Goal: Task Accomplishment & Management: Complete application form

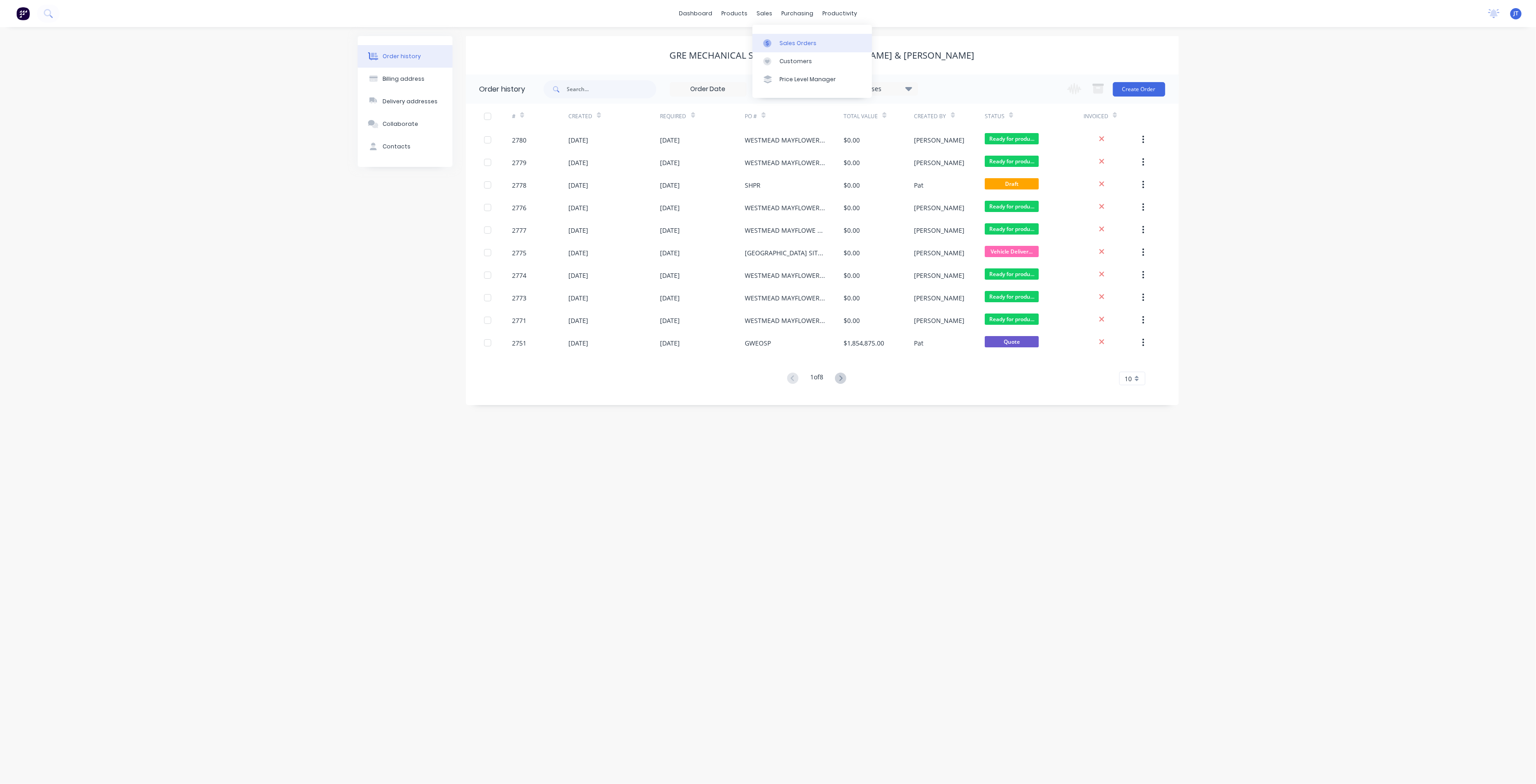
click at [787, 49] on link "Sales Orders" at bounding box center [812, 43] width 119 height 18
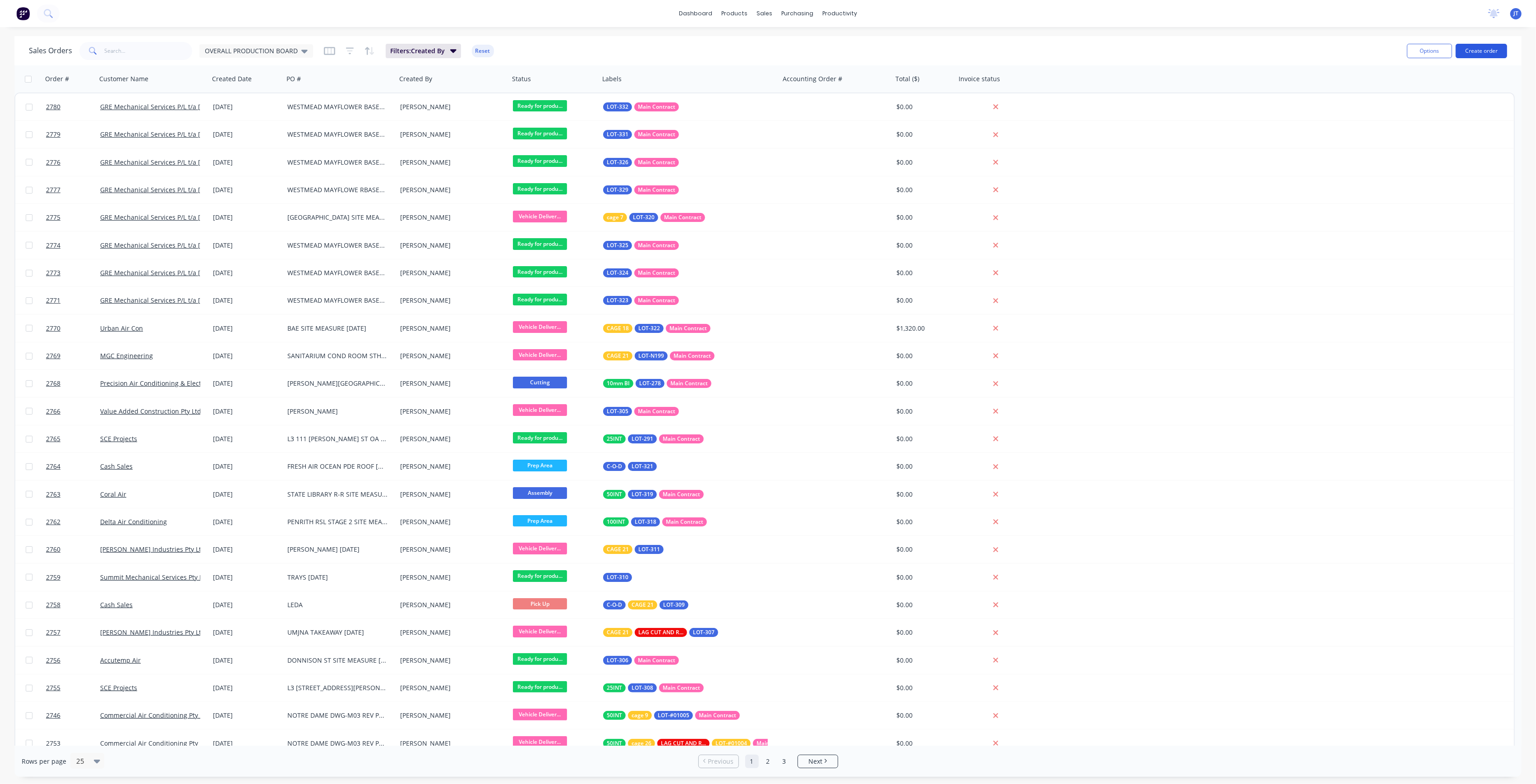
click at [1491, 50] on button "Create order" at bounding box center [1481, 50] width 52 height 15
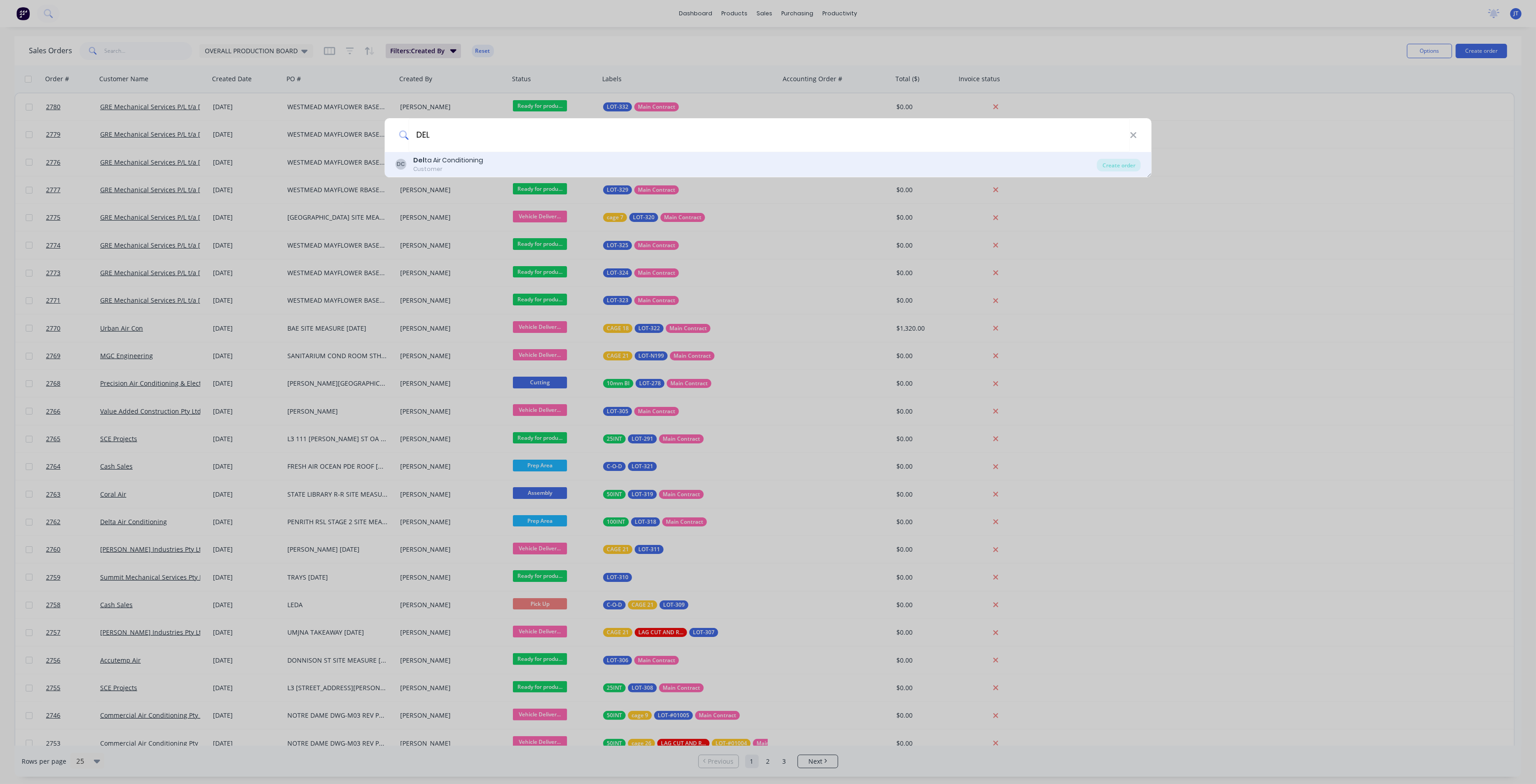
type input "DEL"
click at [946, 168] on div "DC Del ta Air Conditioning Customer" at bounding box center [746, 165] width 702 height 18
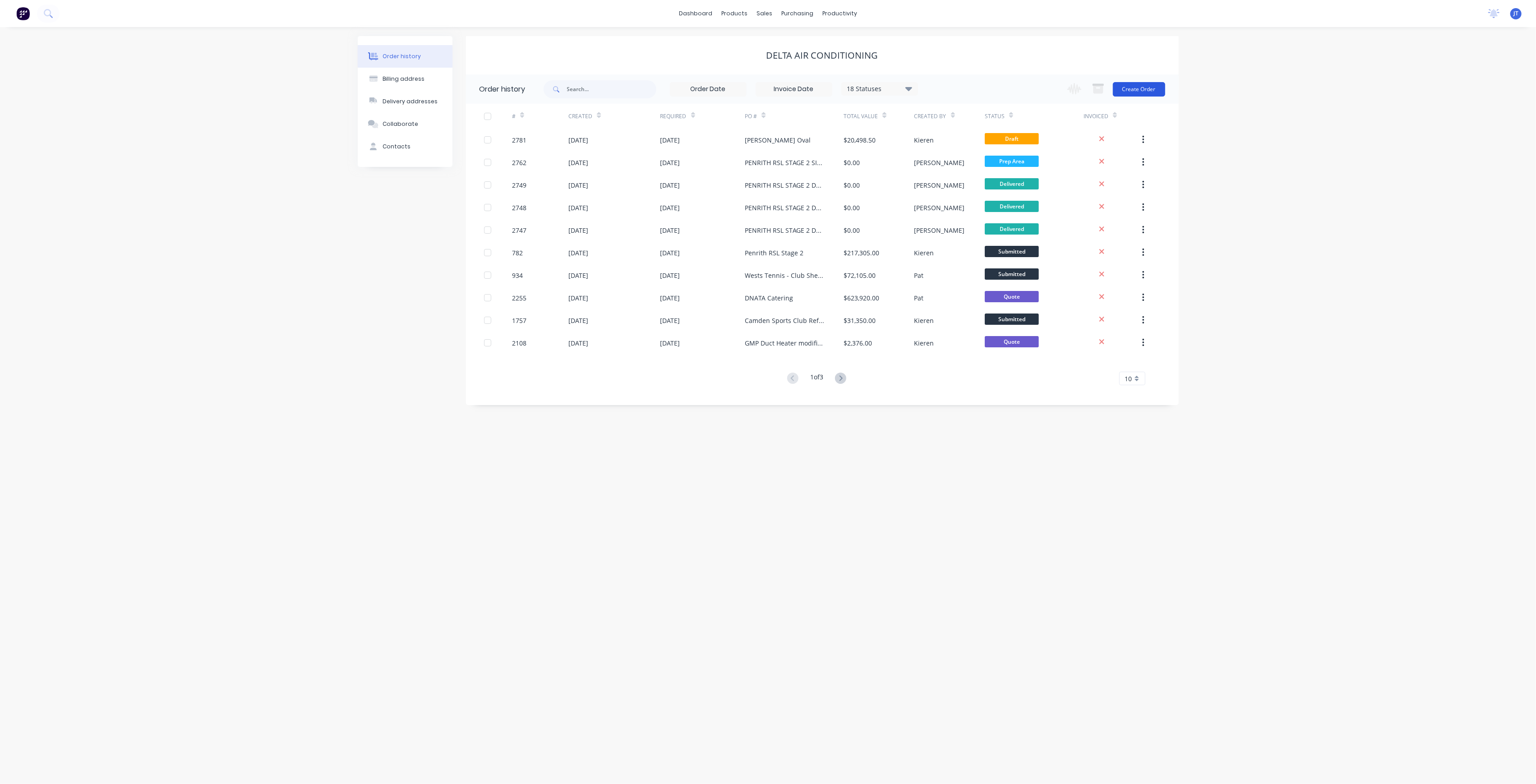
click at [1147, 94] on button "Create Order" at bounding box center [1139, 89] width 52 height 15
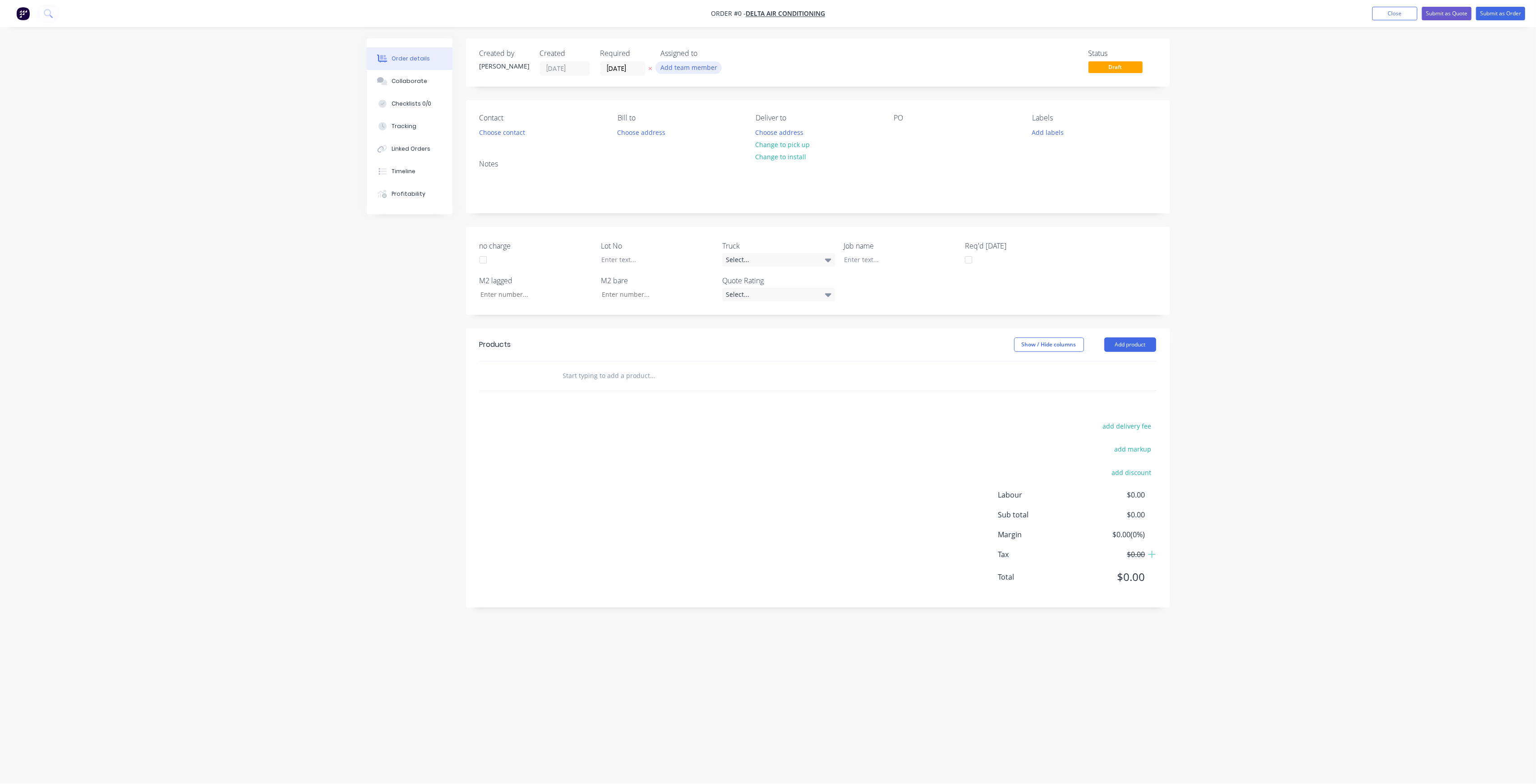
click at [711, 69] on button "Add team member" at bounding box center [688, 67] width 66 height 12
click at [731, 120] on div "[PERSON_NAME] (You)" at bounding box center [733, 117] width 90 height 9
click at [727, 179] on div "[PERSON_NAME]" at bounding box center [733, 180] width 90 height 9
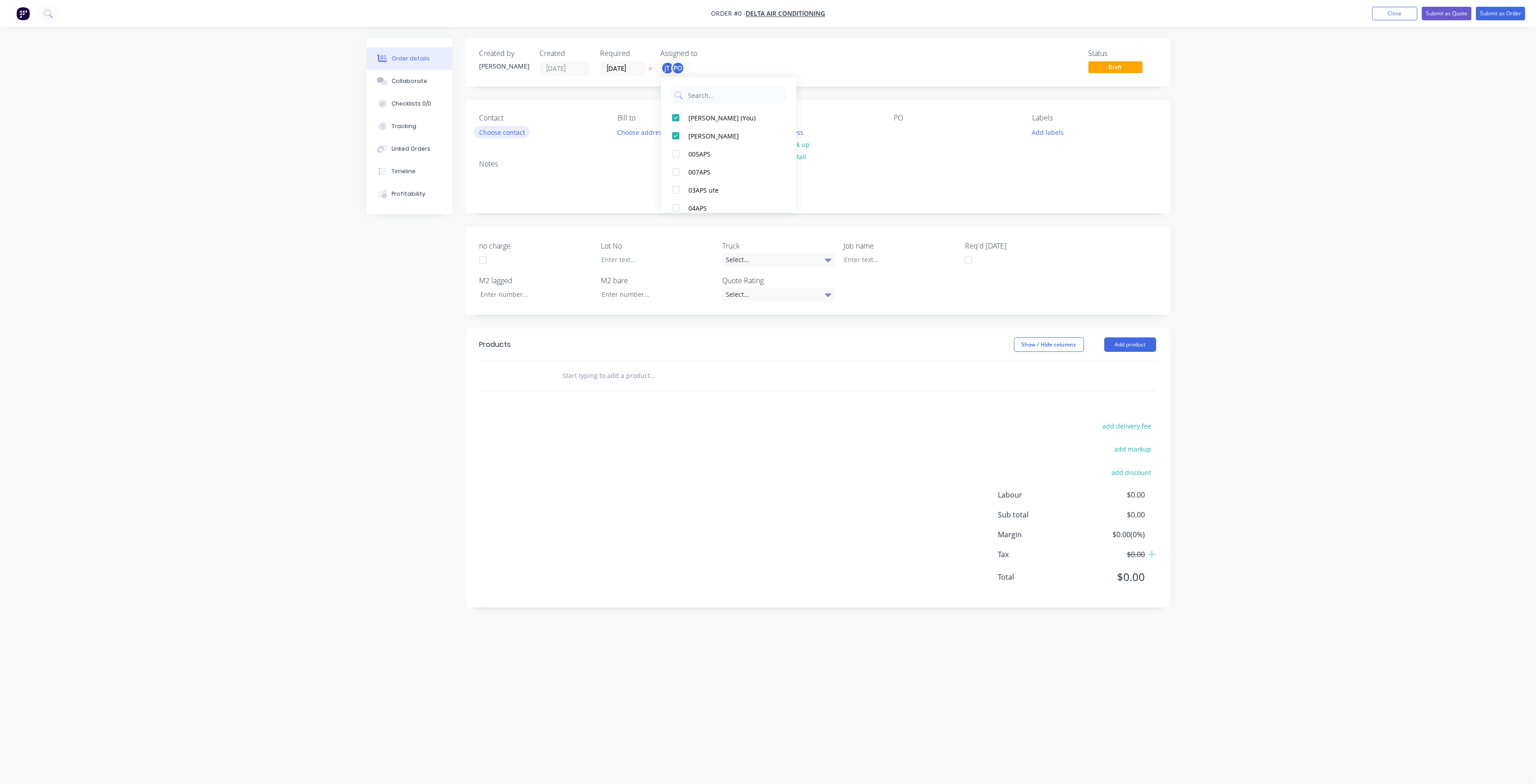
click at [520, 130] on div "Order details Collaborate Checklists 0/0 Tracking Linked Orders Timeline Profit…" at bounding box center [768, 375] width 821 height 673
click at [657, 132] on button "Choose address" at bounding box center [642, 131] width 58 height 12
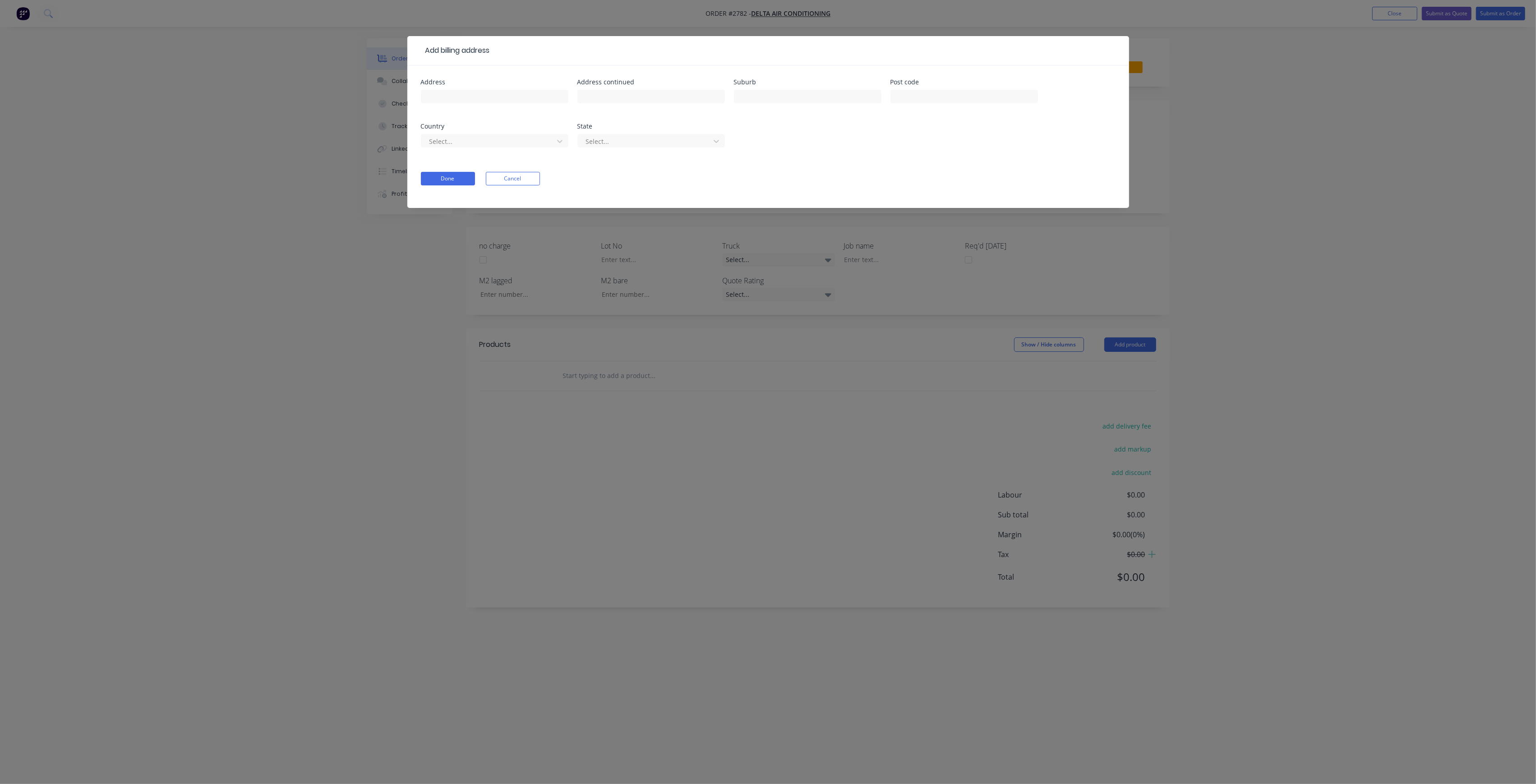
click at [643, 248] on div "Add billing address Address Address continued Suburb Post code Country Select..…" at bounding box center [768, 392] width 1536 height 784
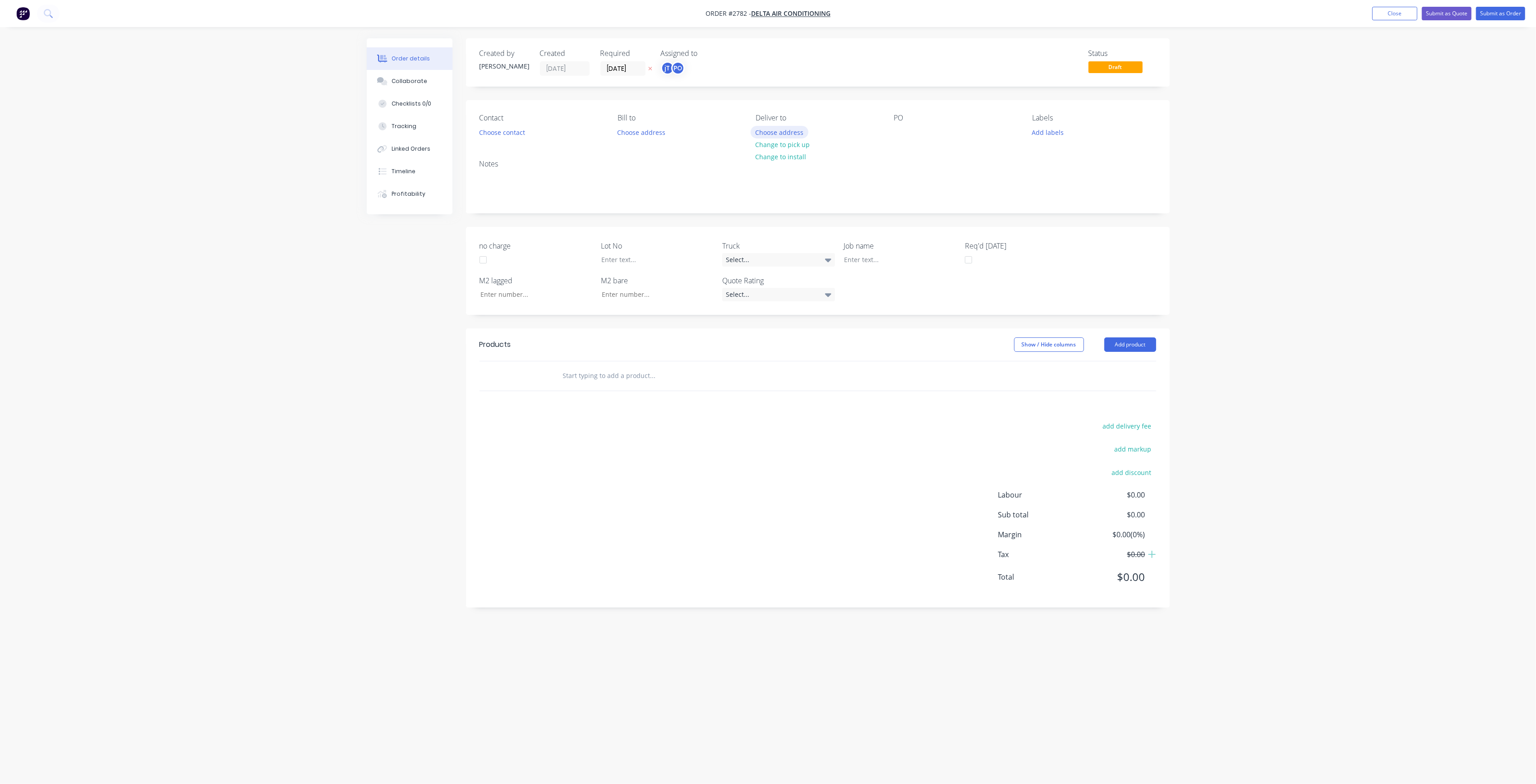
click at [787, 127] on button "Choose address" at bounding box center [780, 131] width 58 height 12
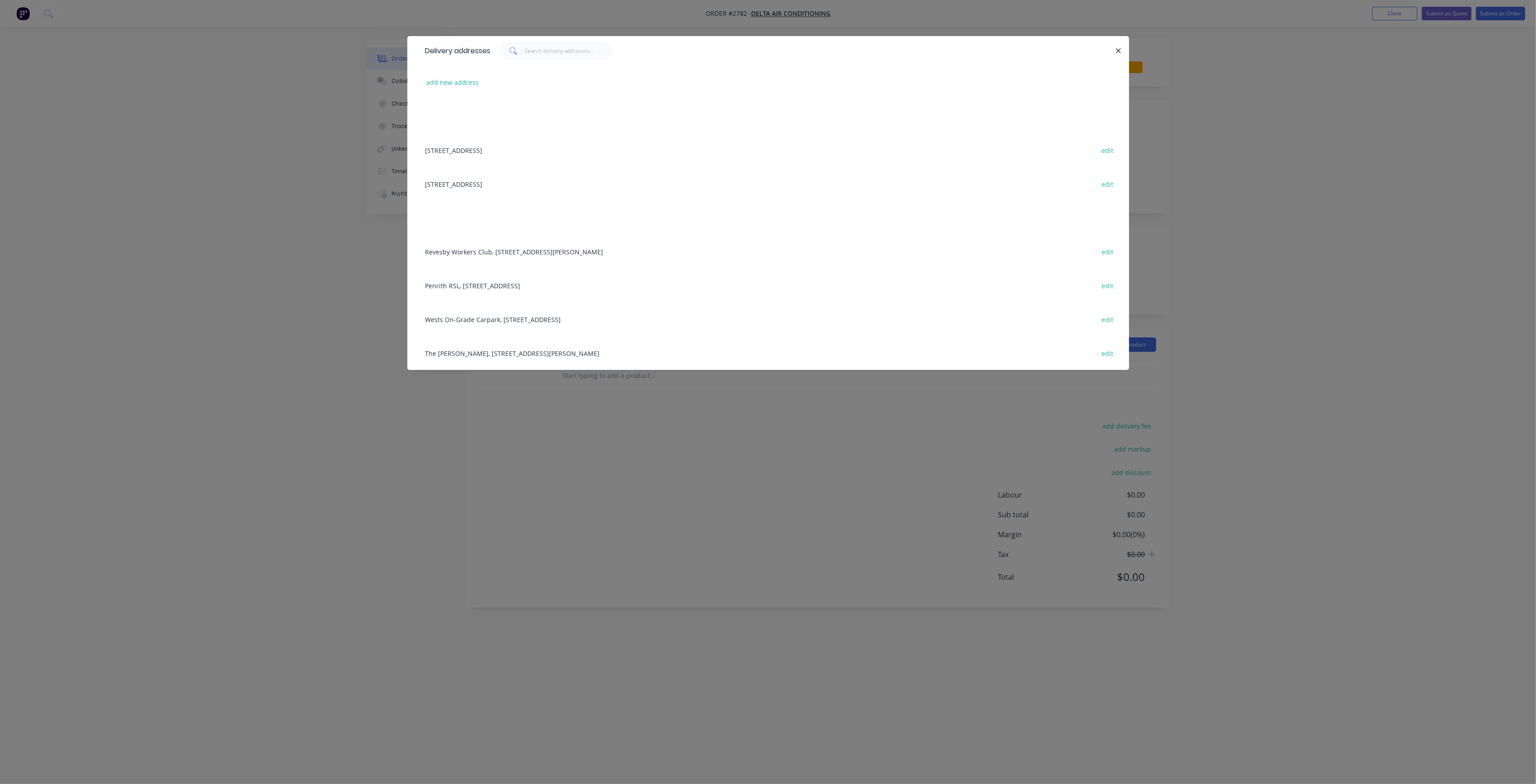
click at [491, 278] on div "Penrith RSL, [STREET_ADDRESS] edit" at bounding box center [768, 285] width 695 height 34
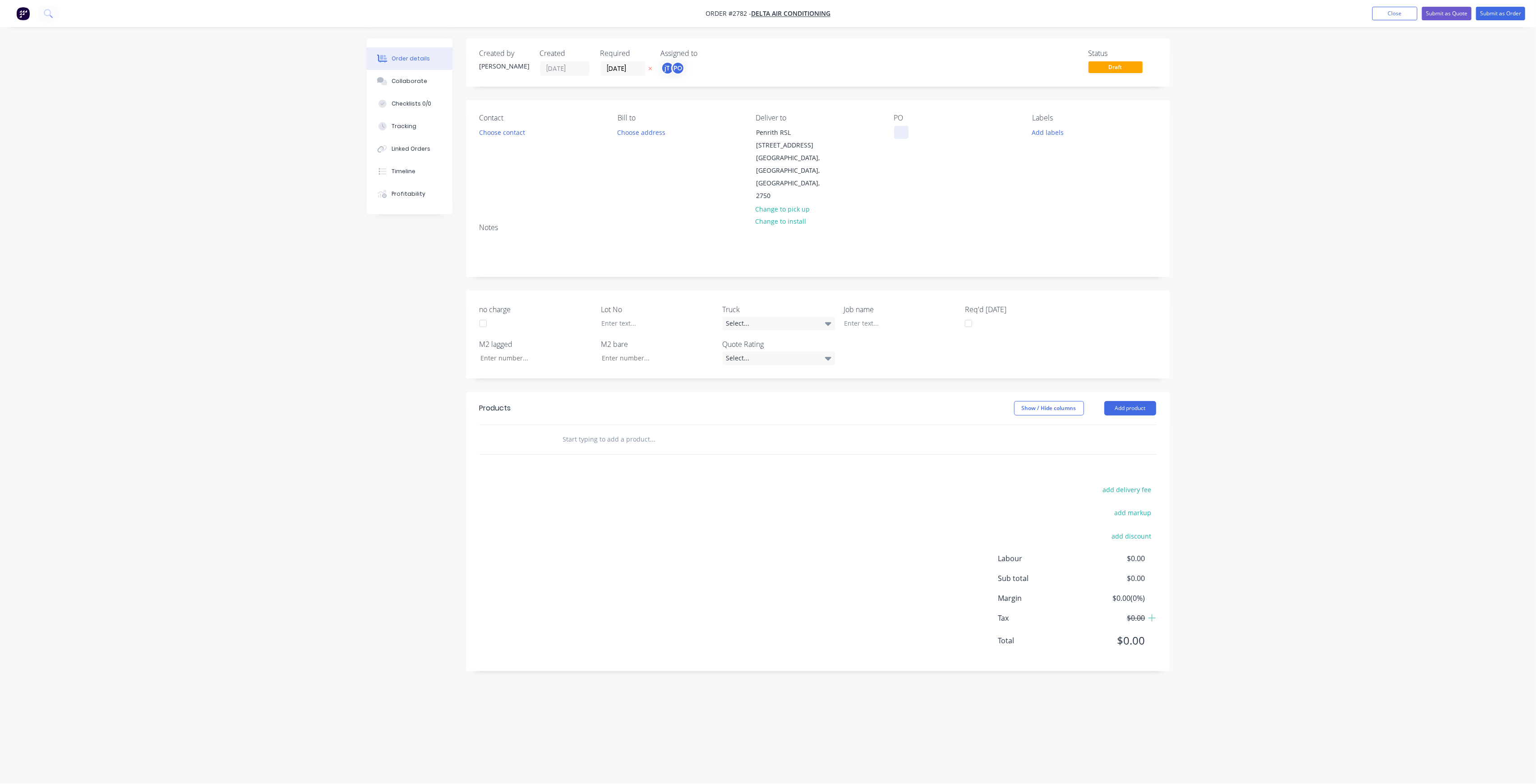
click at [904, 137] on div at bounding box center [901, 132] width 15 height 13
drag, startPoint x: 874, startPoint y: 152, endPoint x: 841, endPoint y: 127, distance: 41.4
click at [841, 127] on div "Contact Choose contact [PERSON_NAME] to Choose address Deliver to [GEOGRAPHIC_D…" at bounding box center [818, 158] width 703 height 116
copy div "PENRITH RSL STAGE 2 DWG-M01 REV-8 RUN A"
click at [897, 317] on div at bounding box center [893, 323] width 113 height 13
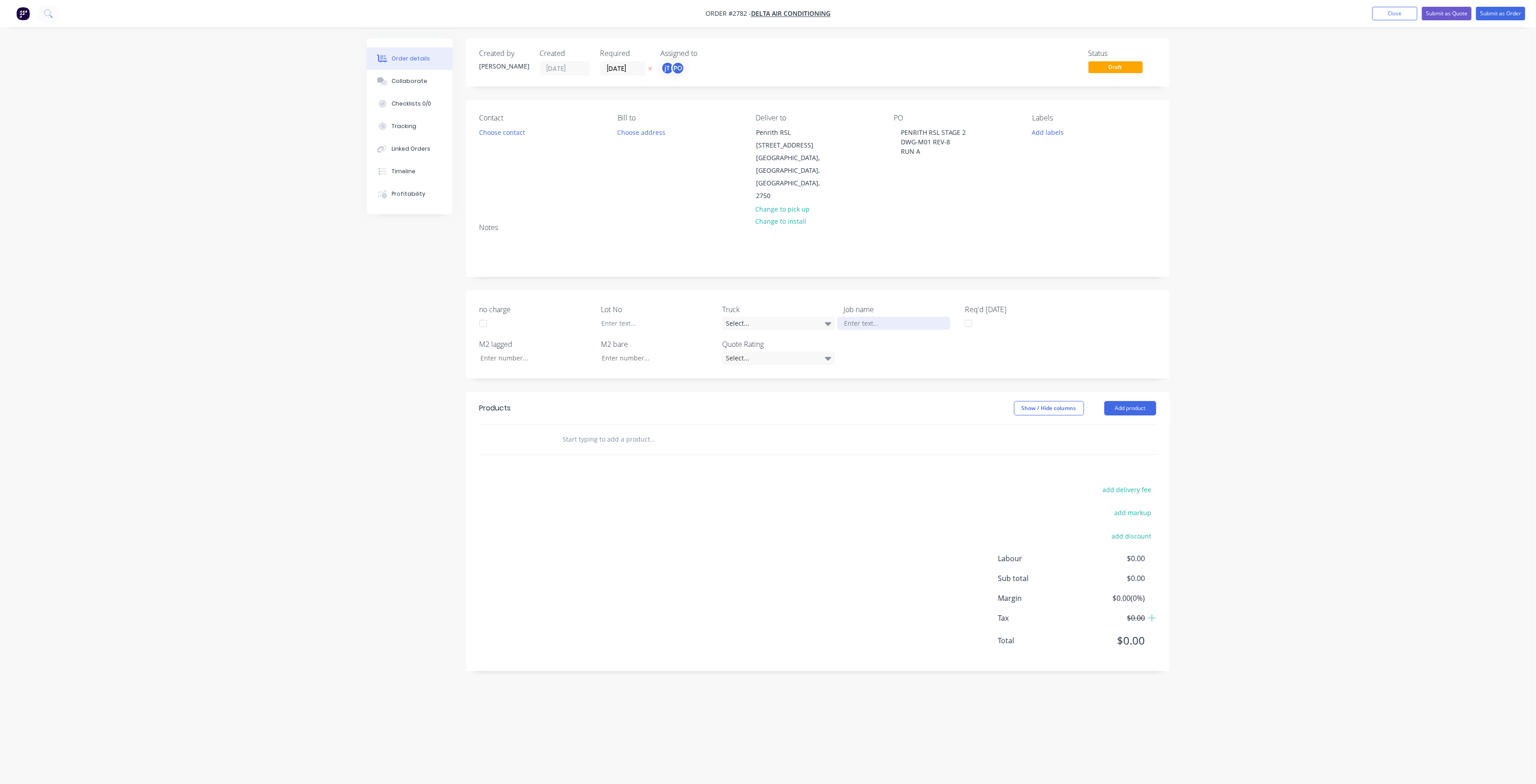
paste div
click at [910, 317] on div "PENRITH RSL STAGE 2DWG-M01 REV-8RUN A" at bounding box center [893, 328] width 113 height 23
click at [893, 317] on div "PENRITH RSL STAGE 2 DWG-M01 REV-8RUN A" at bounding box center [893, 328] width 113 height 23
drag, startPoint x: 1063, startPoint y: 126, endPoint x: 1061, endPoint y: 140, distance: 14.1
click at [1063, 126] on div "Add labels" at bounding box center [1094, 131] width 124 height 12
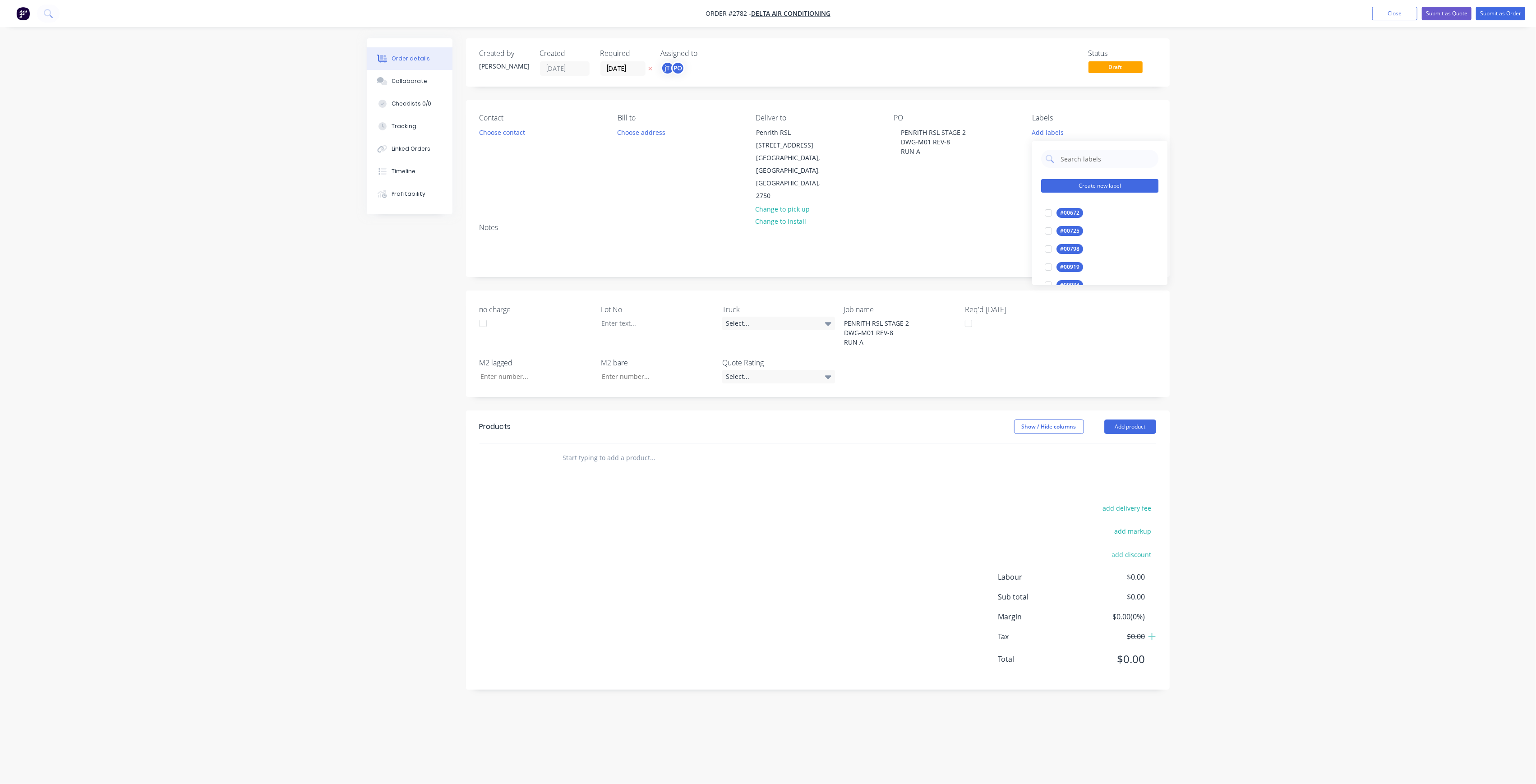
click at [1083, 182] on button "Create new label" at bounding box center [1099, 185] width 117 height 13
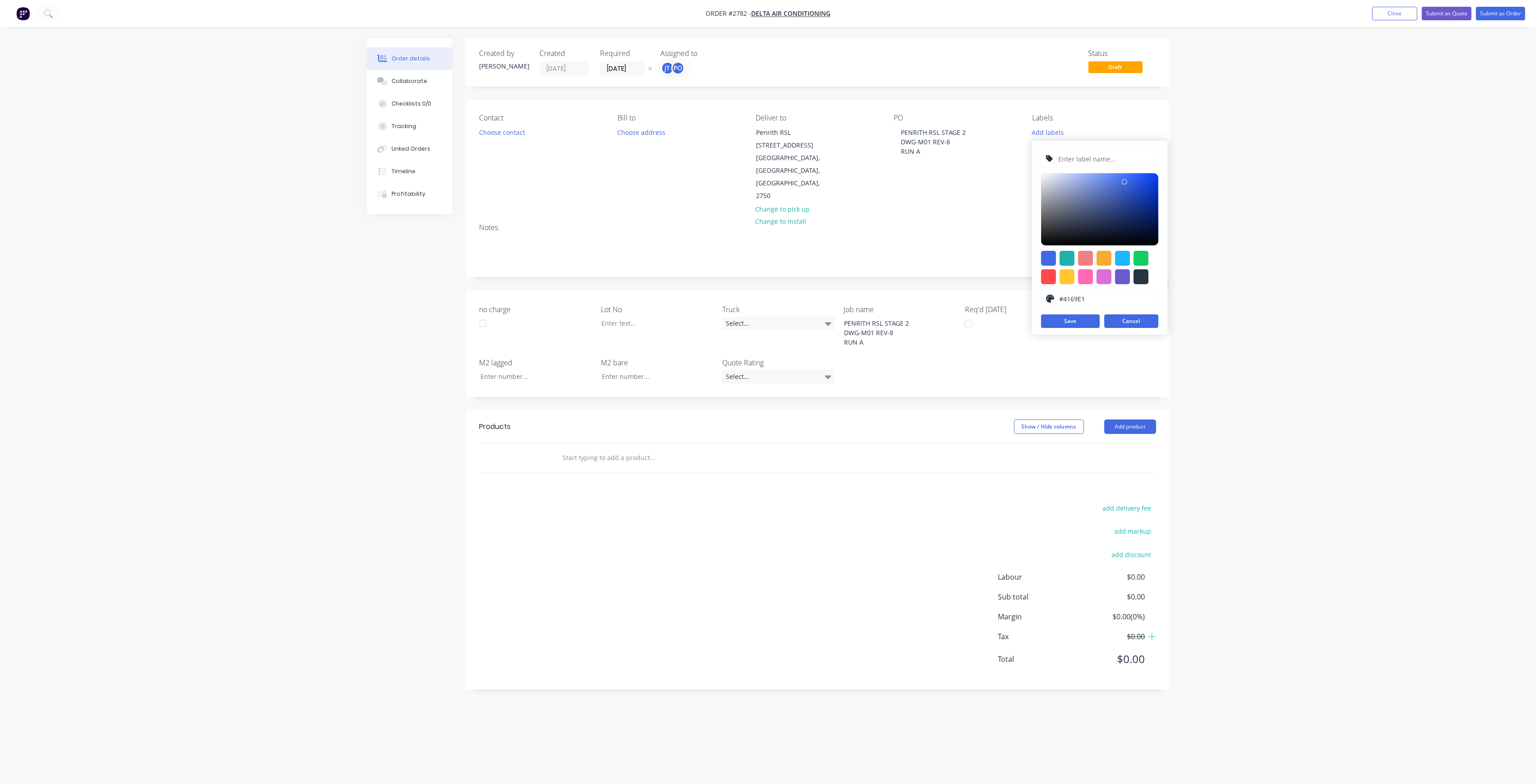
click at [1139, 319] on button "Cancel" at bounding box center [1131, 320] width 54 height 13
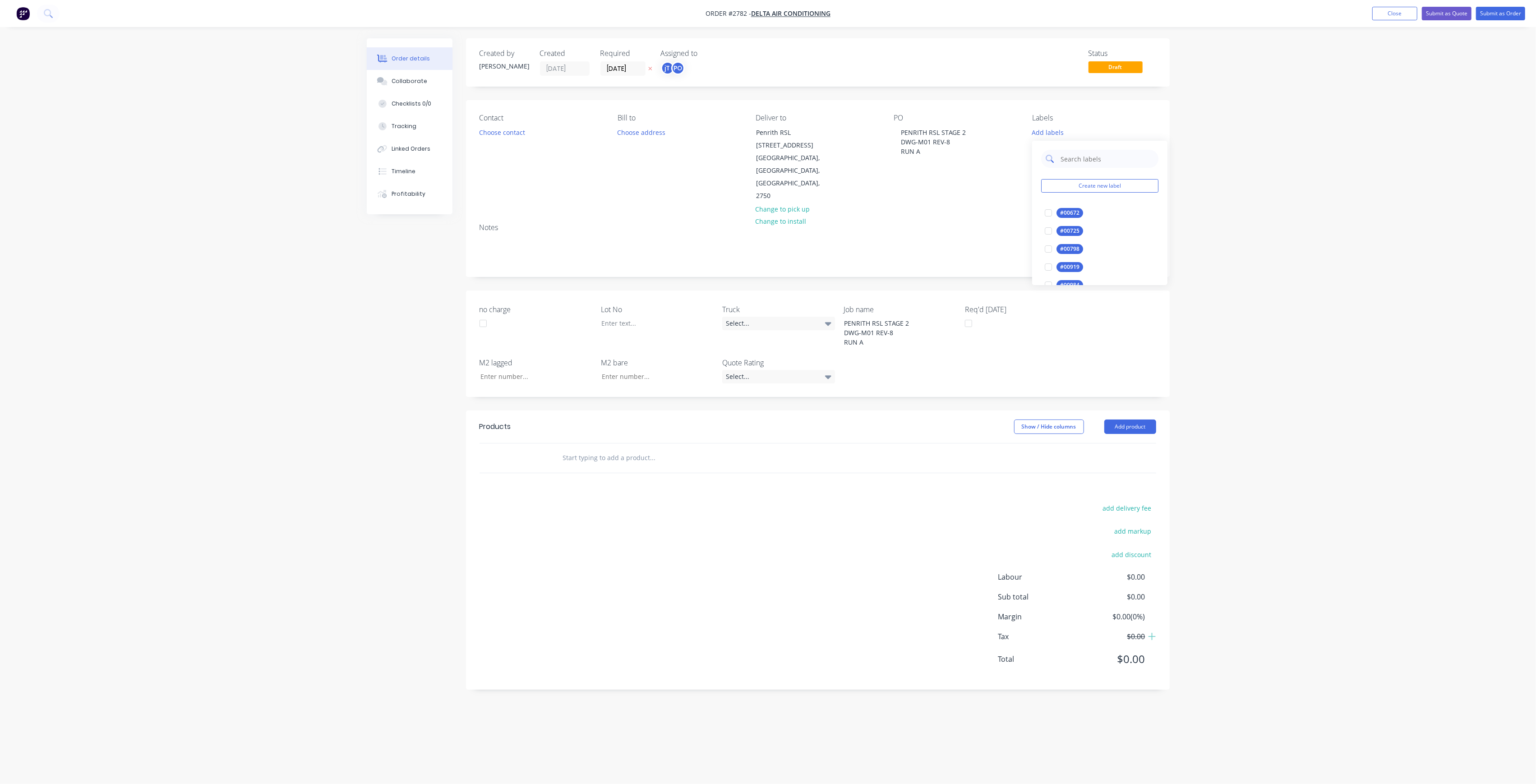
click at [1110, 160] on input "text" at bounding box center [1106, 158] width 94 height 18
click at [1067, 213] on div "LOT-335" at bounding box center [1071, 213] width 29 height 10
click at [1090, 157] on input "LOT-335" at bounding box center [1106, 155] width 94 height 18
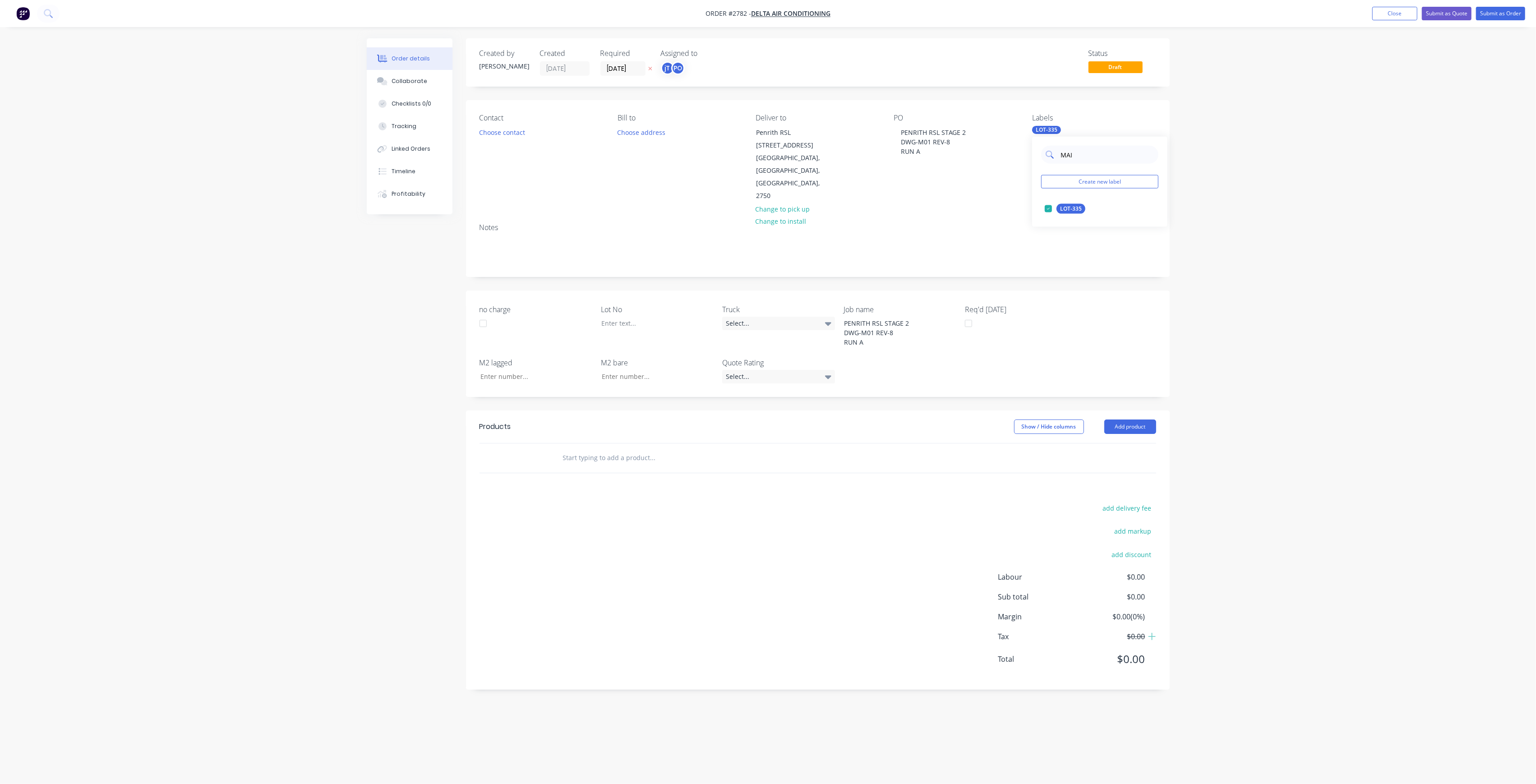
type input "MAIN"
click at [1055, 208] on div at bounding box center [1048, 209] width 18 height 18
click at [676, 317] on div at bounding box center [650, 323] width 113 height 13
drag, startPoint x: 662, startPoint y: 435, endPoint x: 664, endPoint y: 405, distance: 30.1
click at [662, 443] on div at bounding box center [713, 458] width 325 height 29
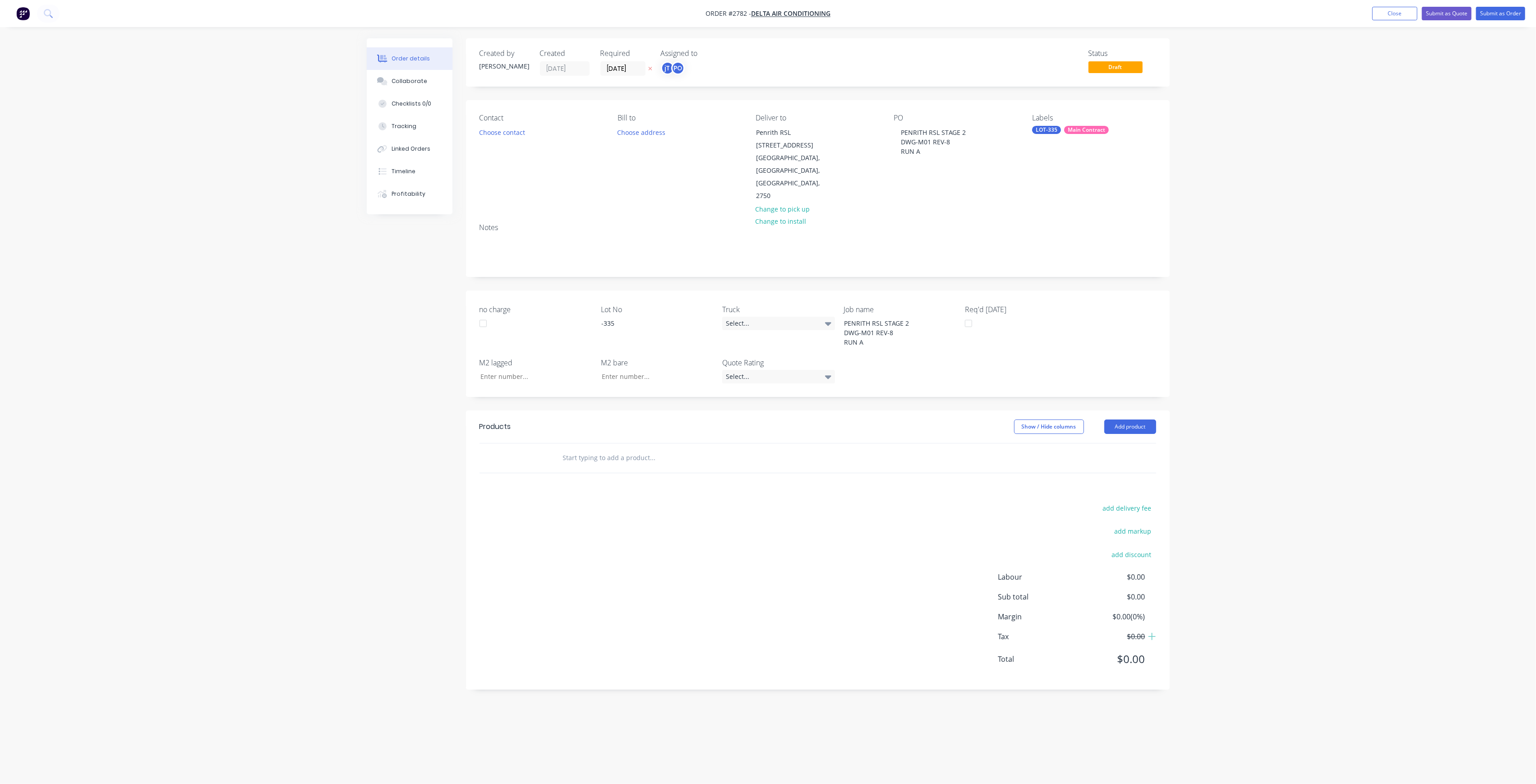
click at [647, 448] on input "text" at bounding box center [653, 457] width 180 height 18
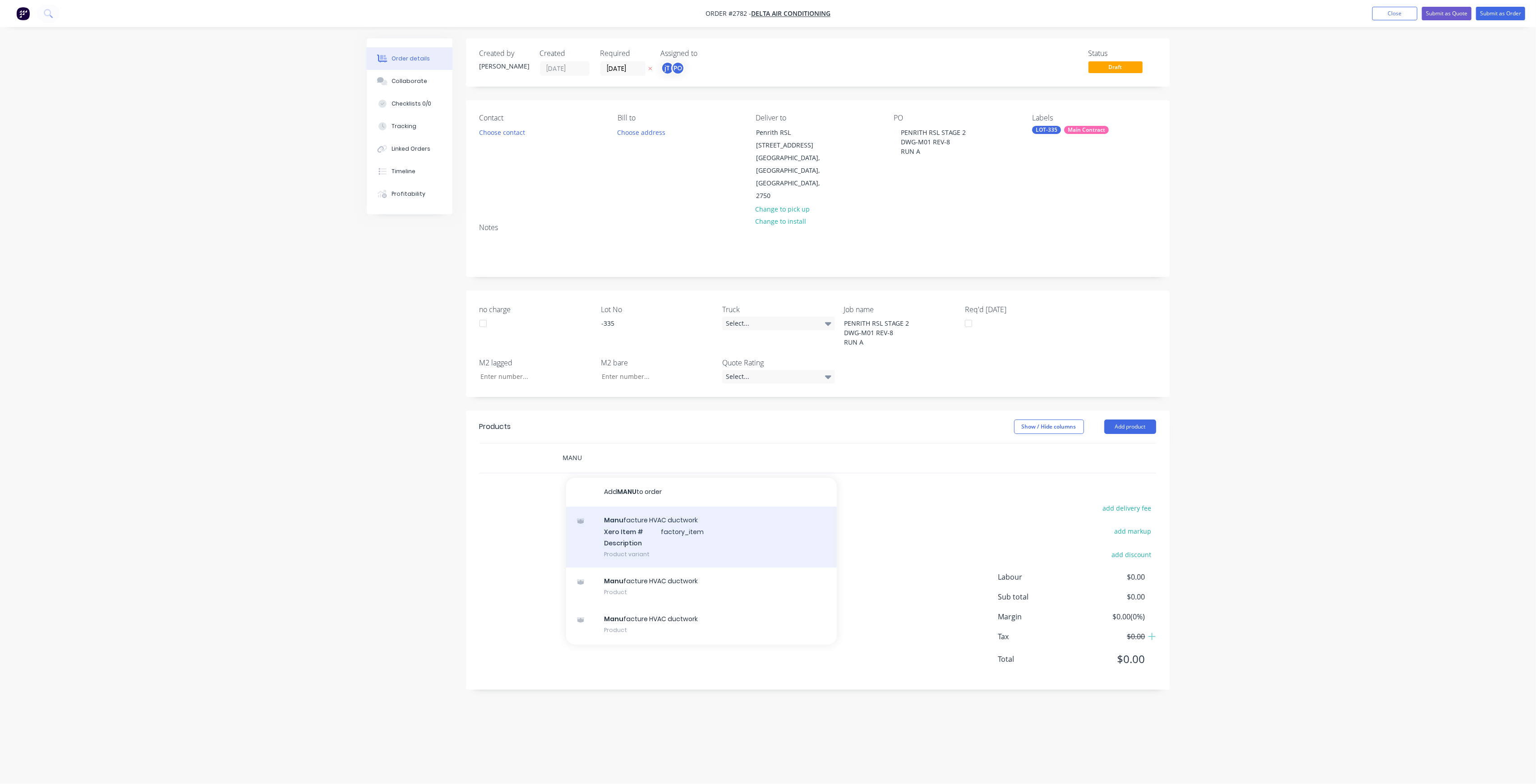
type input "MANU"
click at [643, 509] on div "Manu facture HVAC ductwork Xero Item # factory_item Description Product variant" at bounding box center [701, 537] width 271 height 61
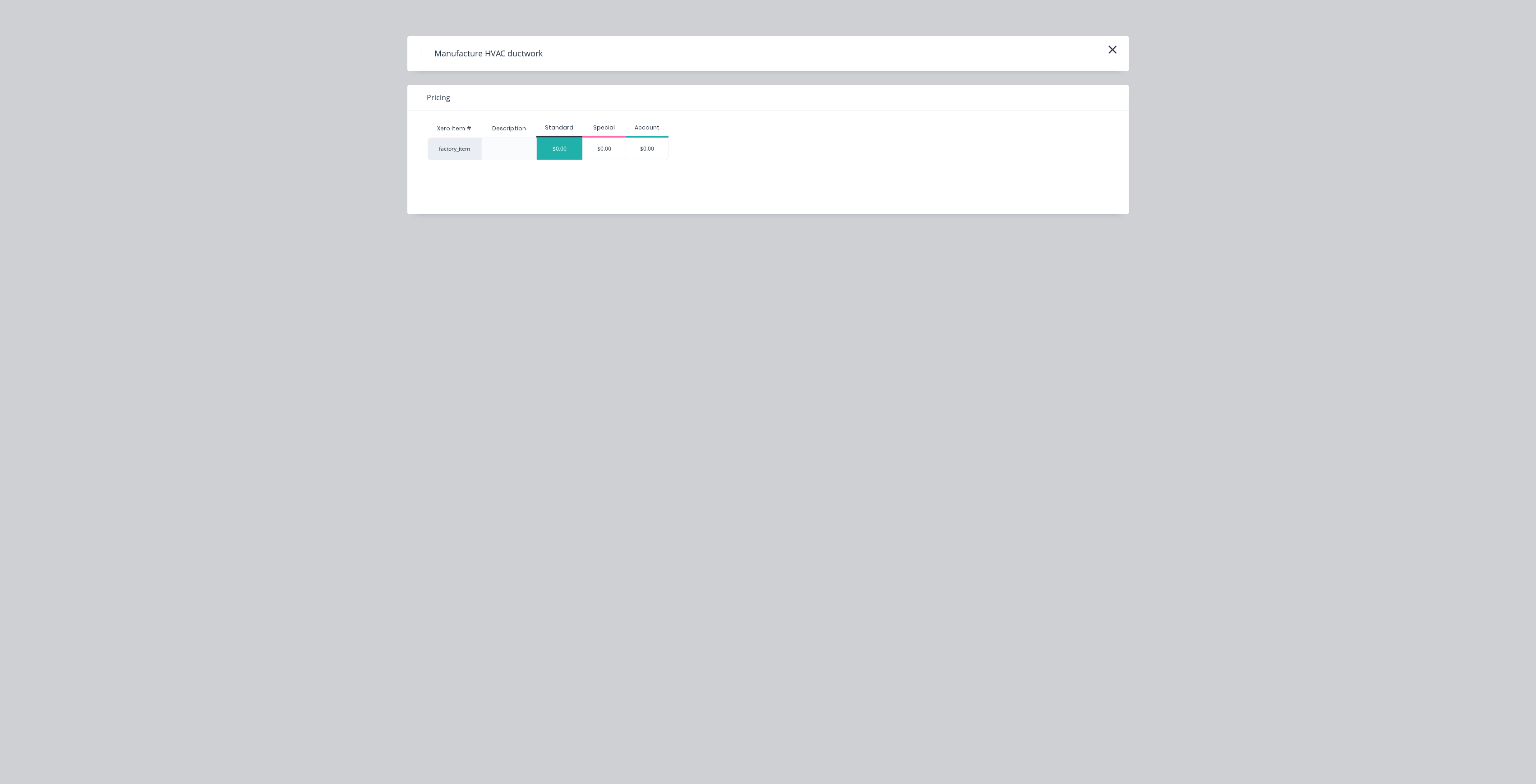
click at [563, 156] on div "$0.00" at bounding box center [560, 149] width 45 height 21
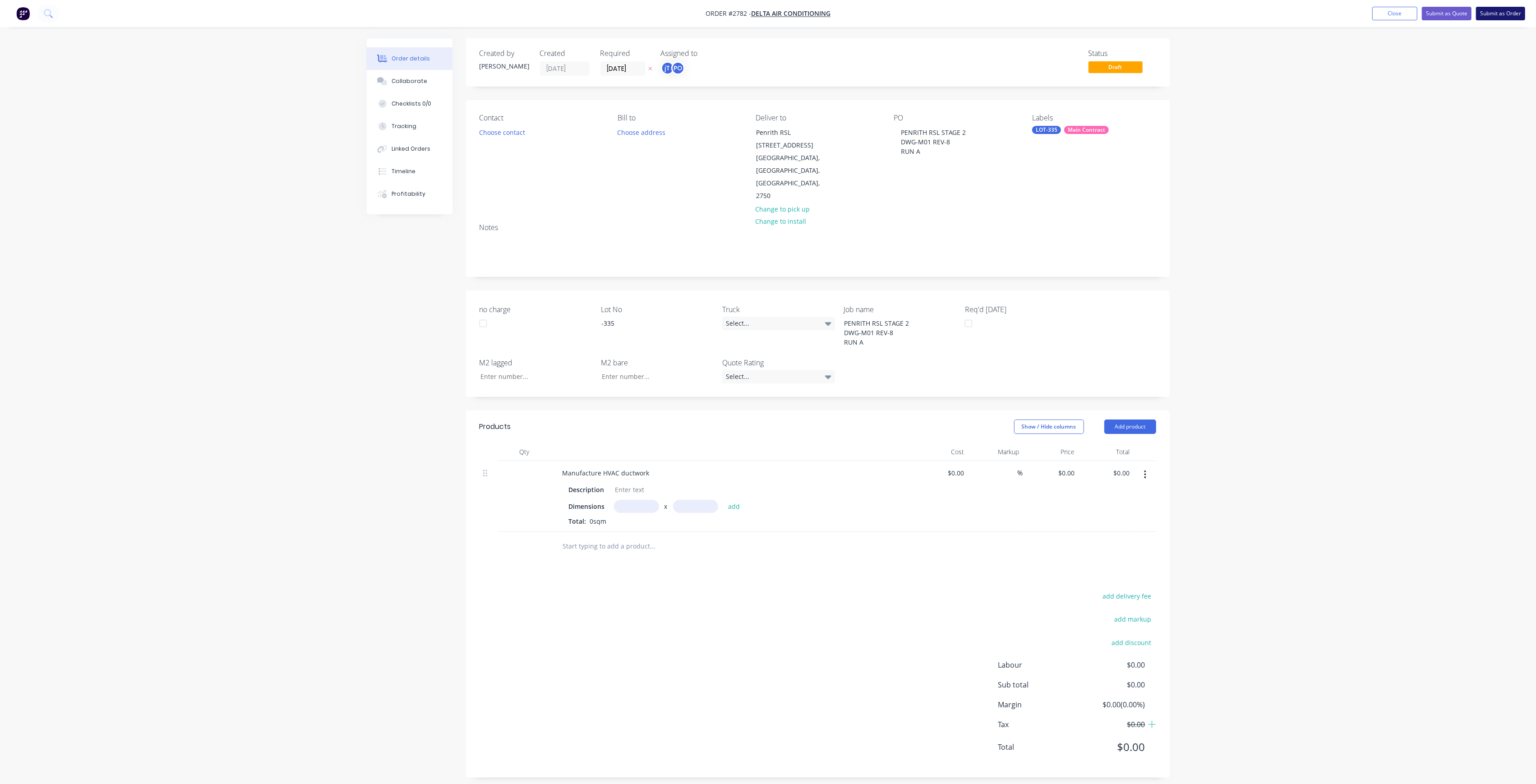
click at [1513, 13] on button "Submit as Order" at bounding box center [1501, 13] width 49 height 13
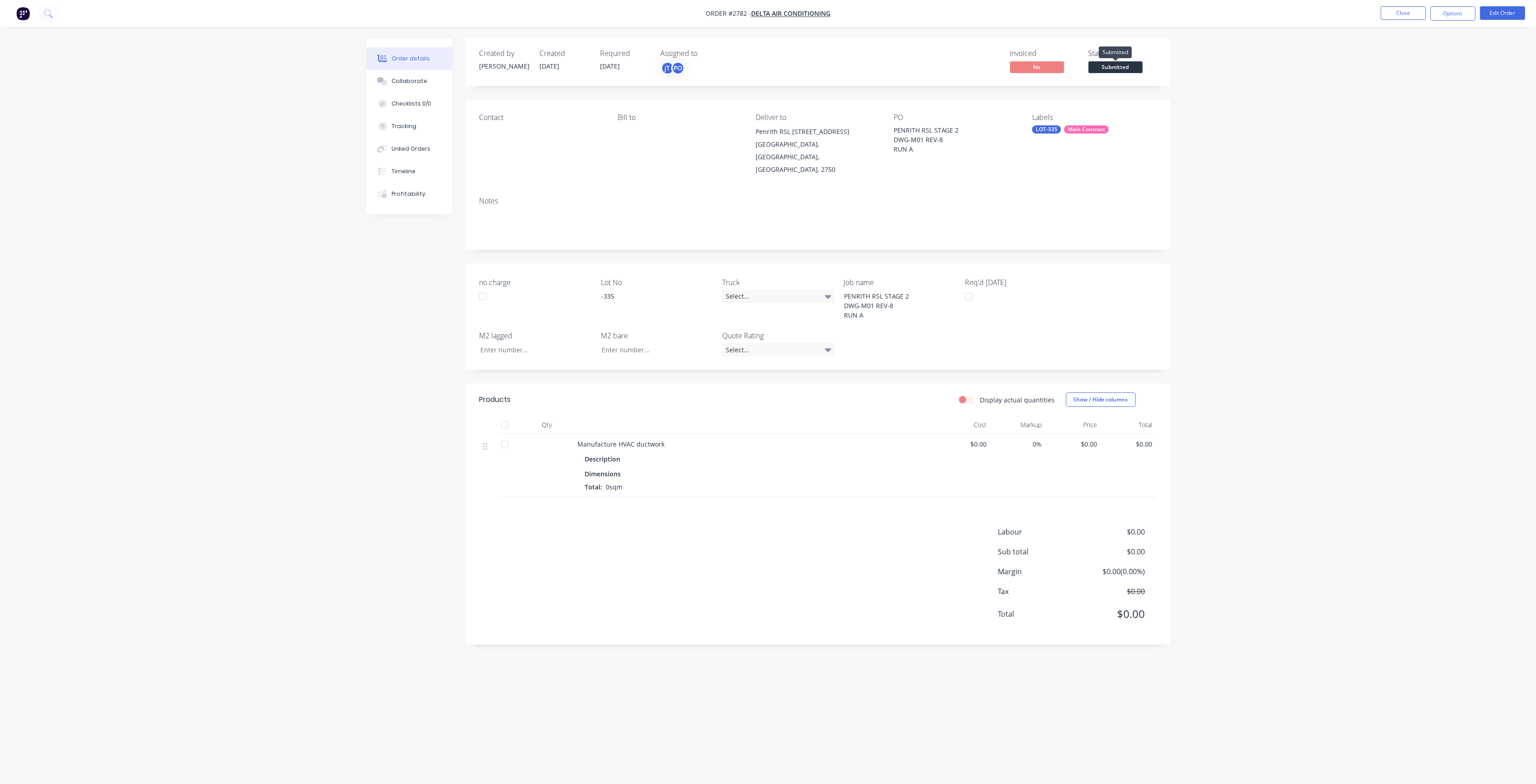
click at [1134, 71] on span "Submitted" at bounding box center [1115, 67] width 54 height 11
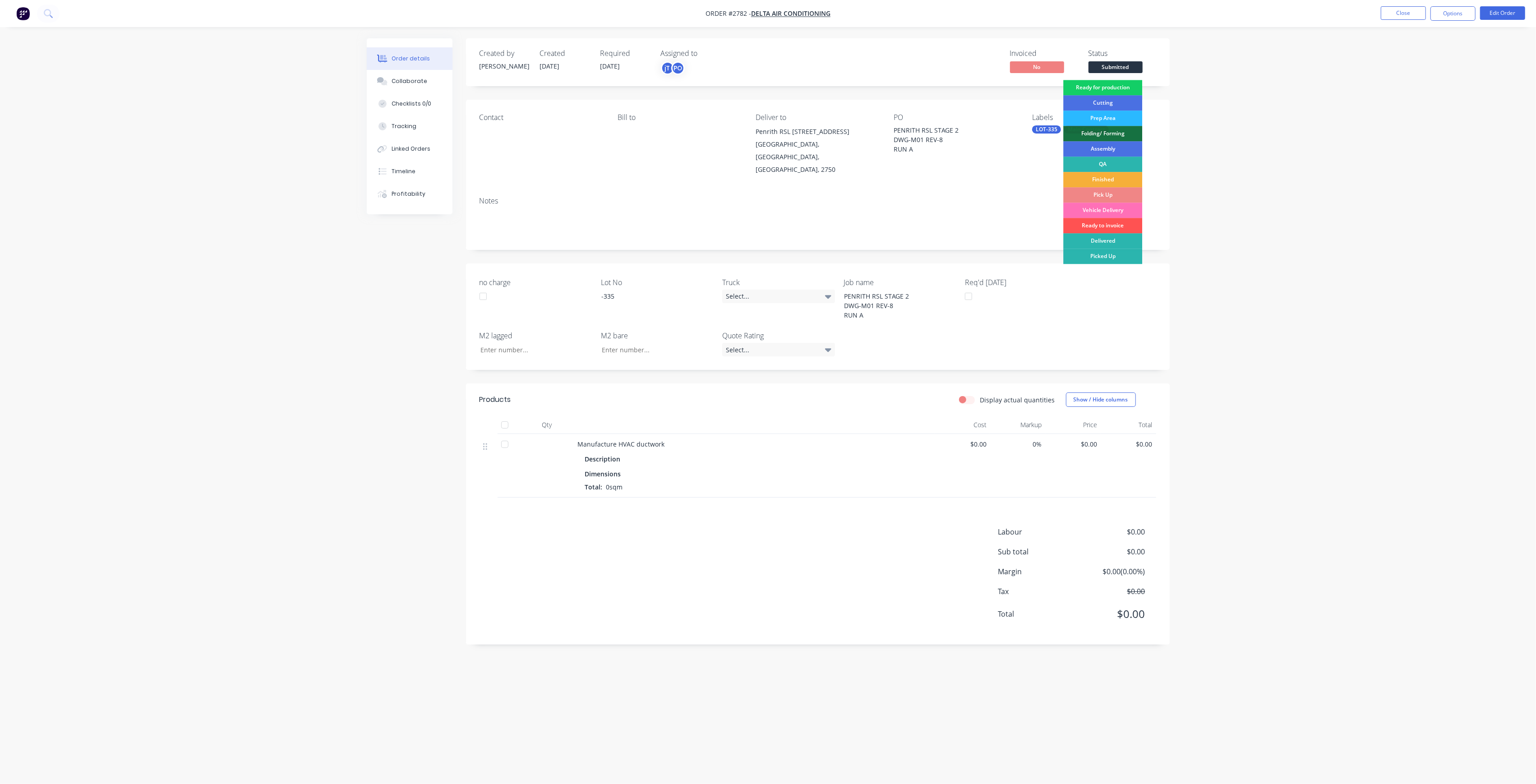
click at [1137, 90] on div "Ready for production" at bounding box center [1102, 88] width 79 height 15
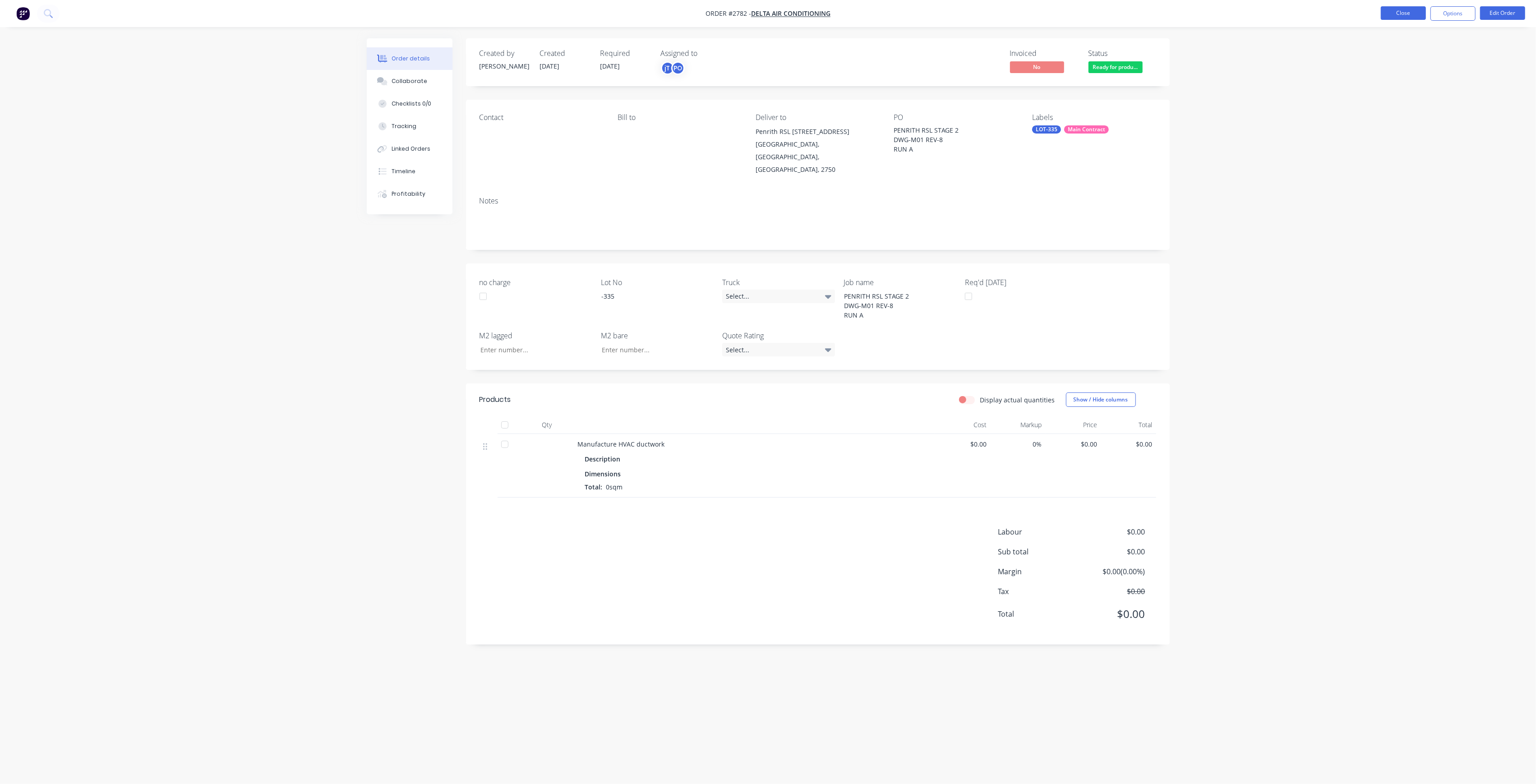
click at [1390, 18] on button "Close" at bounding box center [1404, 13] width 45 height 13
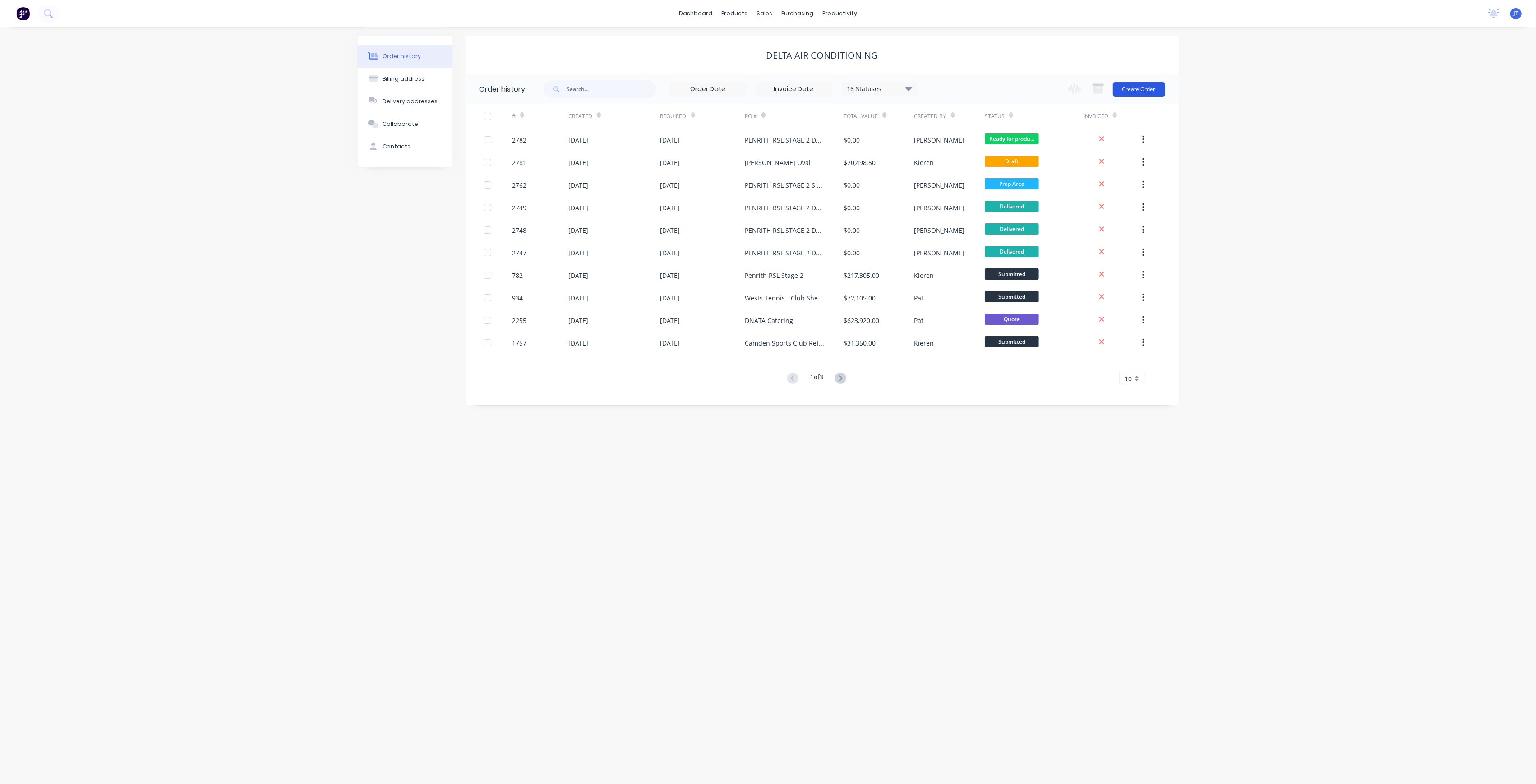
click at [1143, 90] on button "Create Order" at bounding box center [1139, 89] width 52 height 15
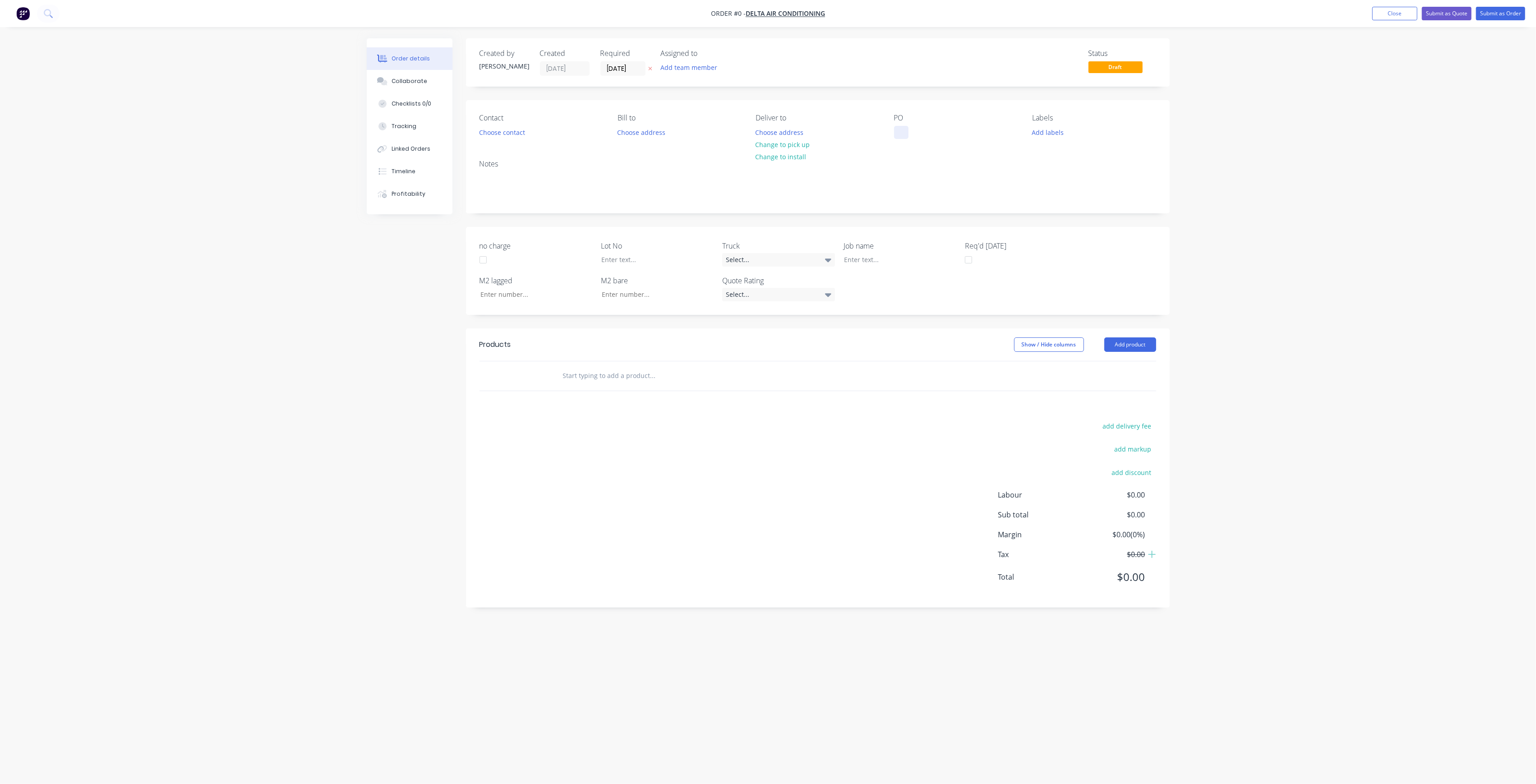
click at [898, 136] on div at bounding box center [901, 132] width 15 height 13
paste div
drag, startPoint x: 963, startPoint y: 132, endPoint x: 973, endPoint y: 132, distance: 10.0
click at [964, 132] on div "PENRITH RSL STAGE 2DWG-M01 REV-8RUN A" at bounding box center [950, 137] width 113 height 23
click at [951, 141] on div "PENRITH RSL STAGE 2 DWG-M01 REV-8RUN A" at bounding box center [935, 137] width 83 height 23
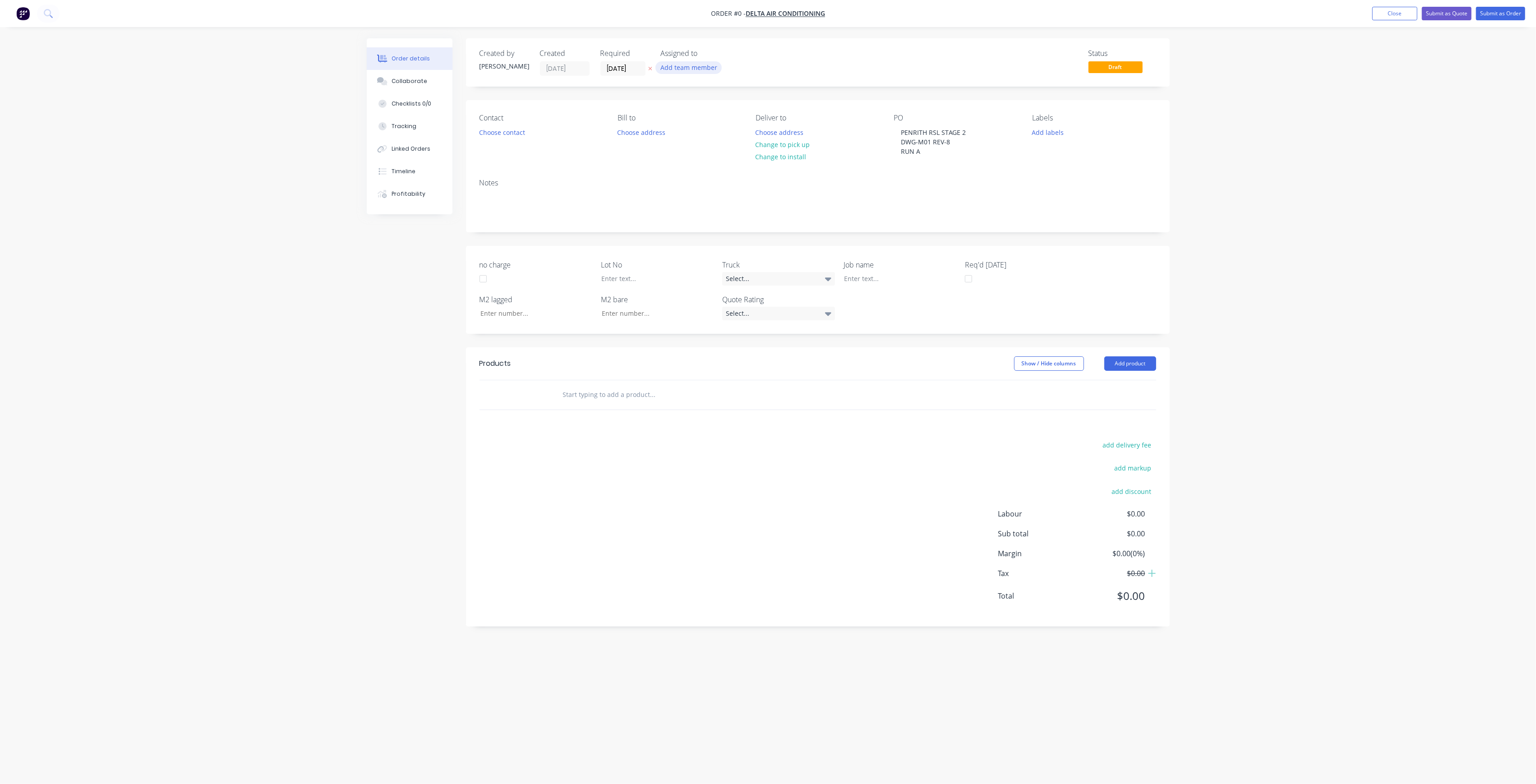
click at [696, 65] on div "Order details Collaborate Checklists 0/0 Tracking Linked Orders Timeline Profit…" at bounding box center [768, 375] width 821 height 673
click at [699, 66] on button "Add team member" at bounding box center [688, 67] width 66 height 12
click at [724, 119] on div "[PERSON_NAME] (You)" at bounding box center [733, 117] width 90 height 9
click at [738, 170] on button "[PERSON_NAME]" at bounding box center [728, 163] width 136 height 18
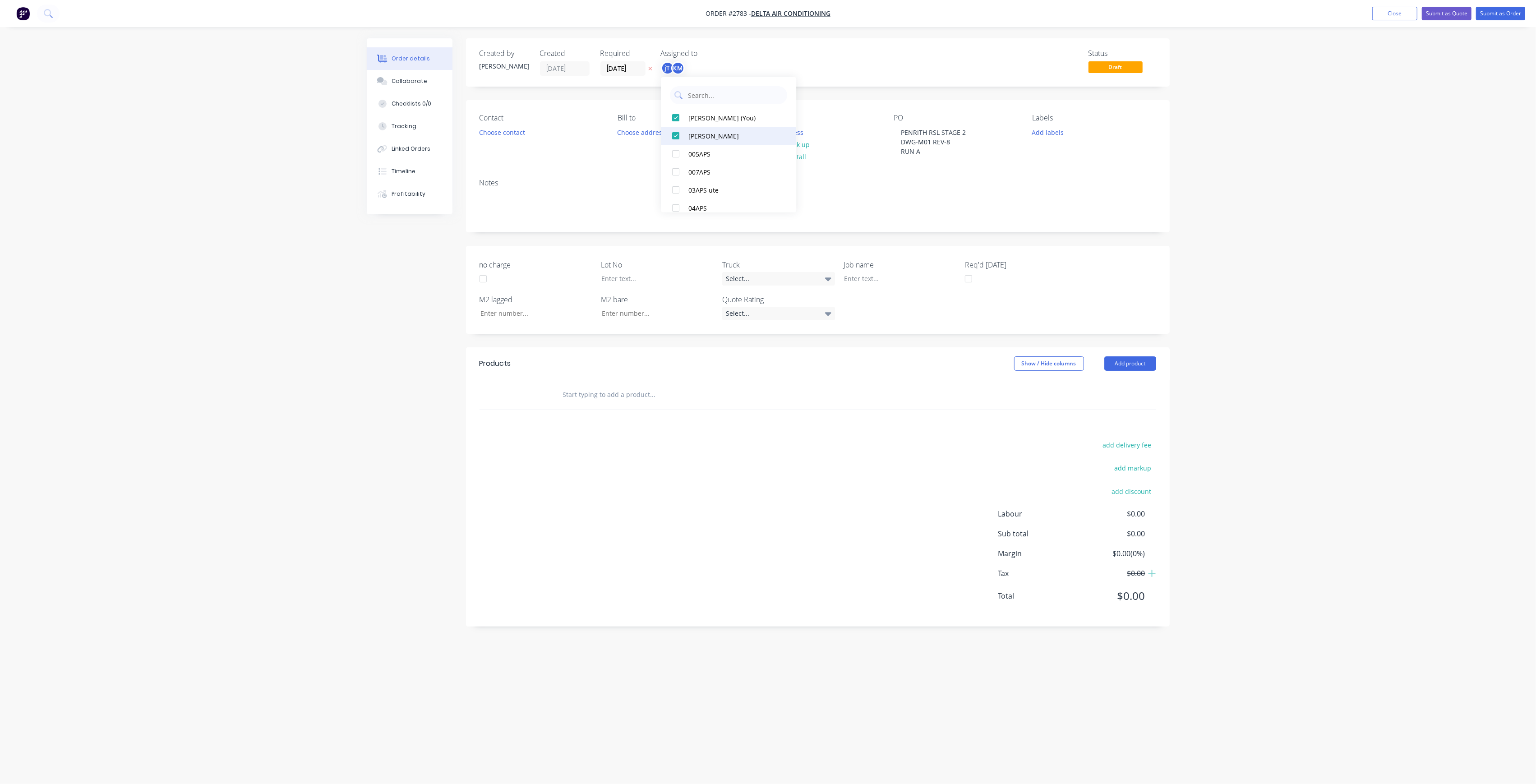
click at [715, 134] on div "[PERSON_NAME]" at bounding box center [733, 135] width 90 height 9
click at [721, 182] on div "[PERSON_NAME]" at bounding box center [733, 180] width 90 height 9
click at [792, 67] on div "Status Draft" at bounding box center [953, 62] width 405 height 26
click at [790, 132] on button "Choose address" at bounding box center [780, 131] width 58 height 12
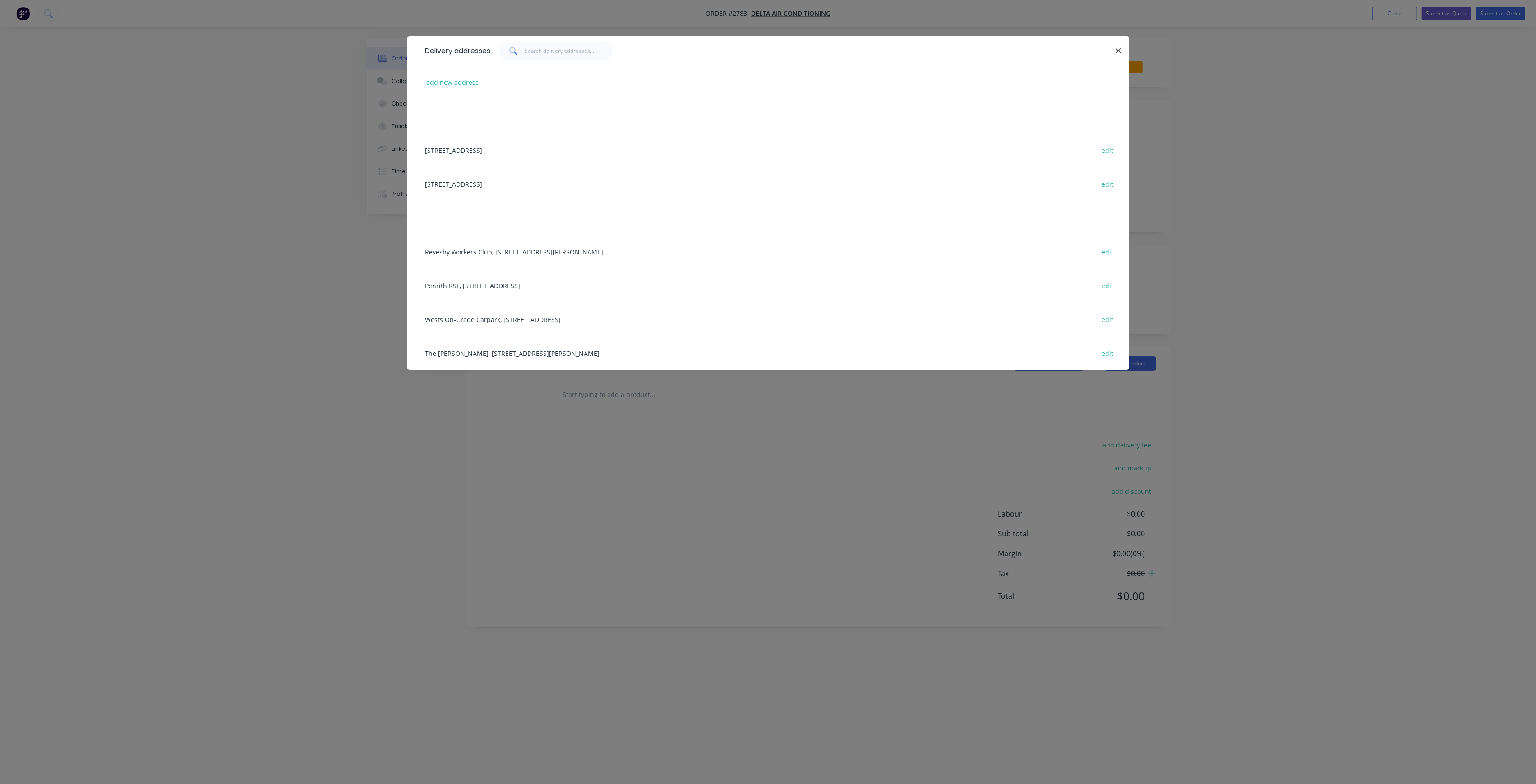
click at [583, 293] on div "Penrith RSL, [STREET_ADDRESS] edit" at bounding box center [768, 285] width 695 height 34
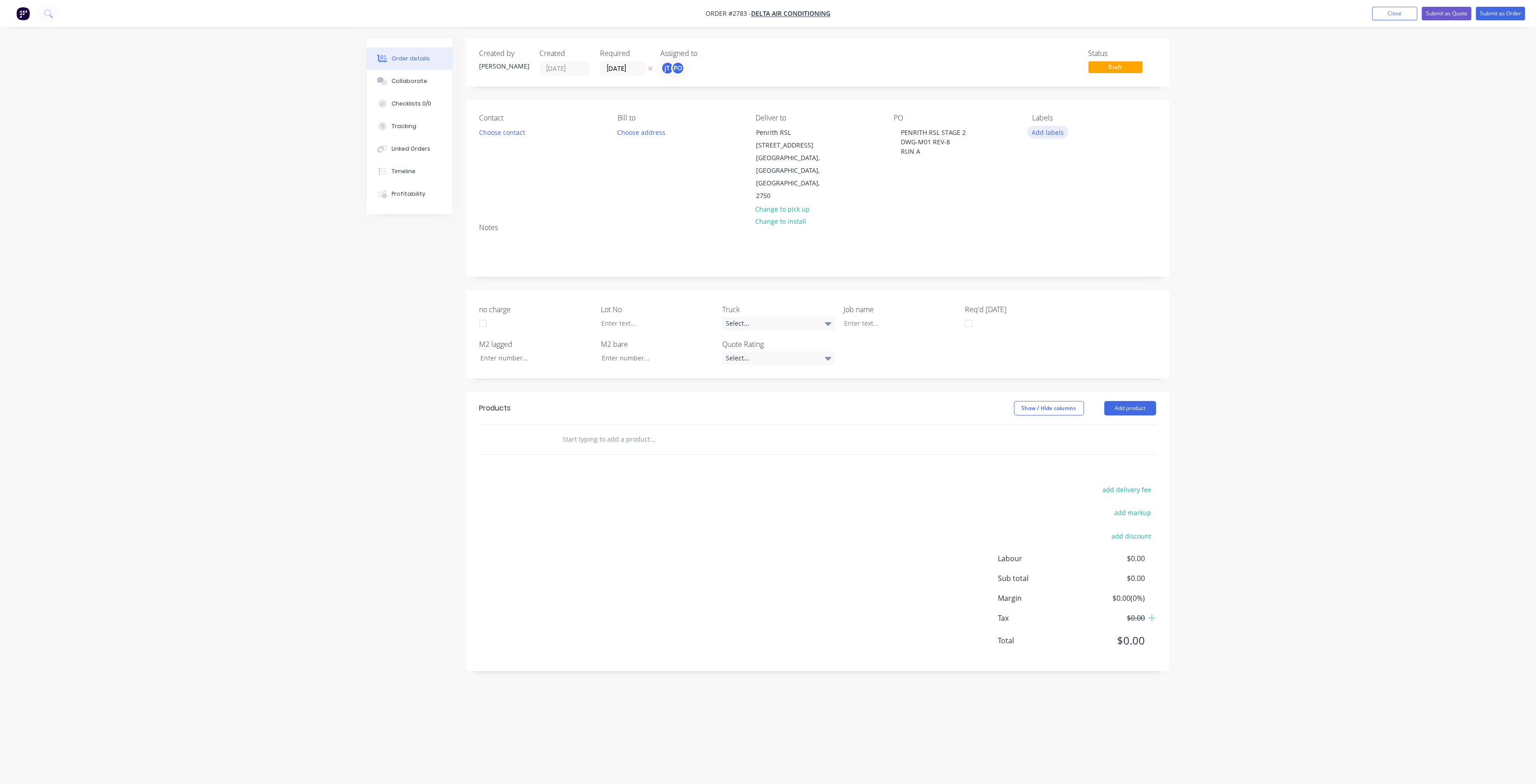
click at [1047, 134] on button "Add labels" at bounding box center [1048, 131] width 42 height 12
click at [1078, 159] on input "text" at bounding box center [1106, 158] width 94 height 18
click at [1062, 215] on div "LOT-336" at bounding box center [1071, 213] width 29 height 10
click at [1096, 153] on input "LOT-336" at bounding box center [1106, 155] width 94 height 18
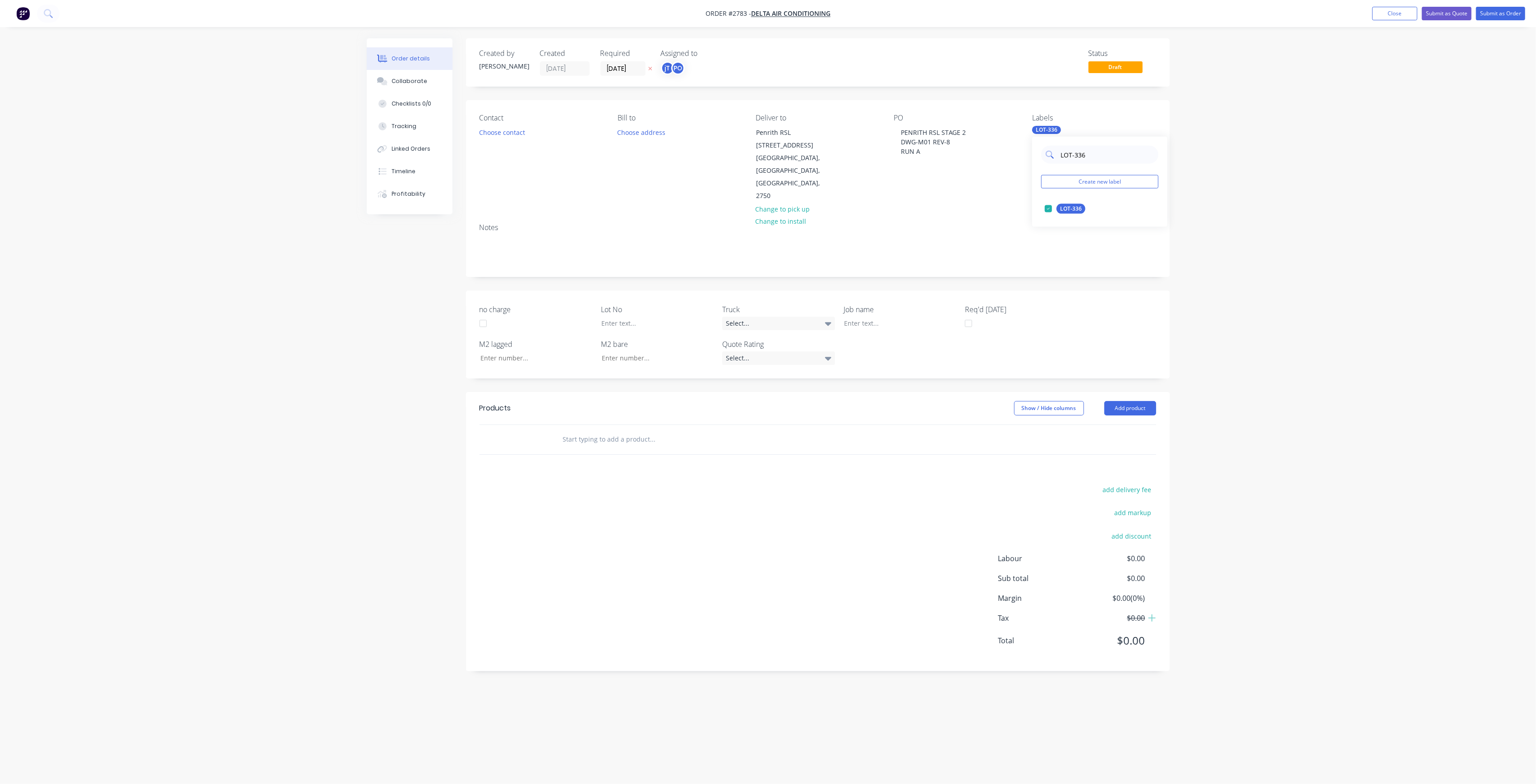
click at [1096, 153] on input "LOT-336" at bounding box center [1106, 155] width 94 height 18
type input "MAIN"
click at [1061, 216] on div "Main Contract edit" at bounding box center [1099, 209] width 117 height 18
click at [1076, 208] on div "Main Contract" at bounding box center [1079, 209] width 45 height 10
click at [1197, 204] on div "Order details Collaborate Checklists 0/0 Tracking Linked Orders Timeline Profit…" at bounding box center [768, 392] width 1536 height 784
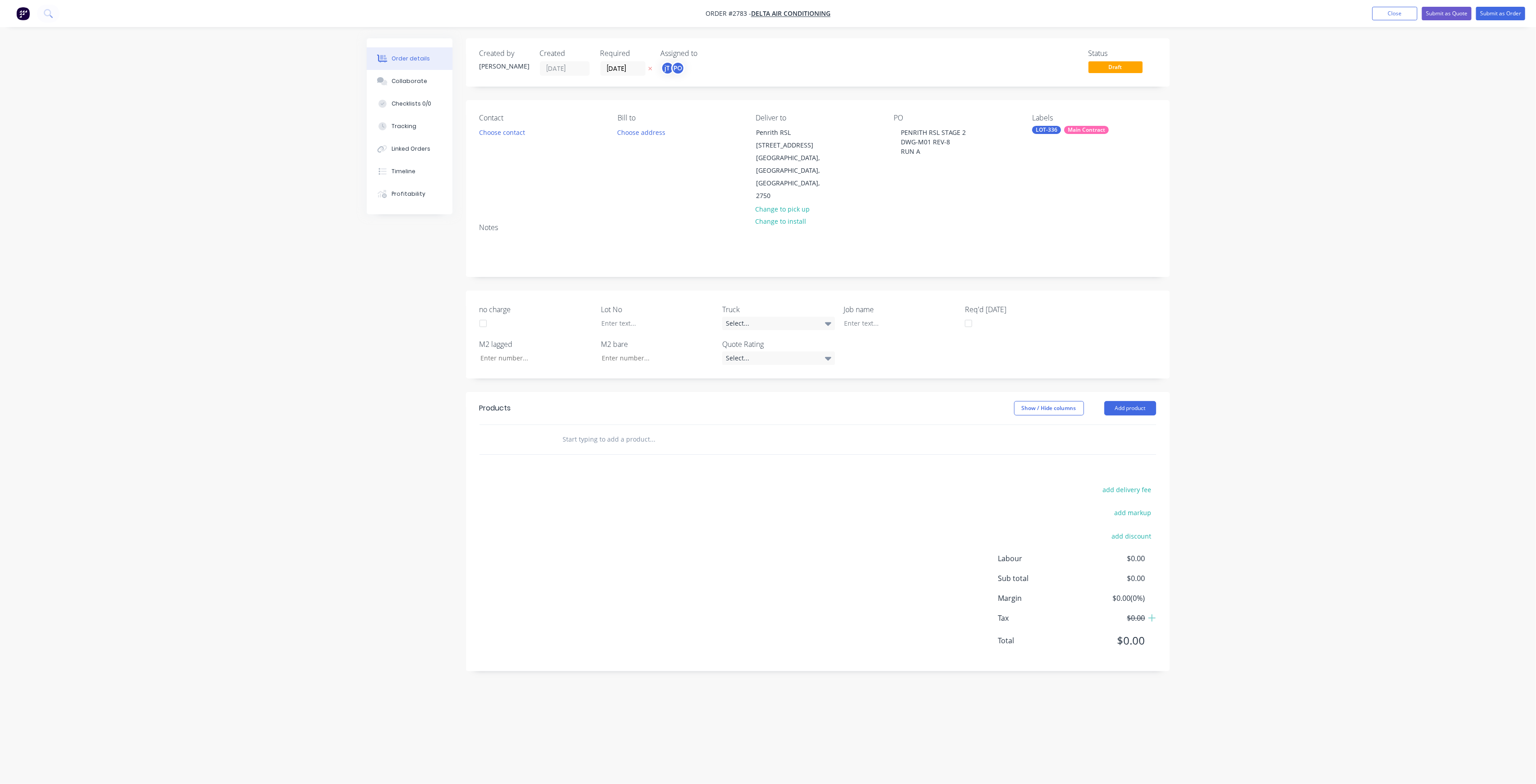
click at [648, 298] on div "no charge Lot No Truck Select... Job name Req'd [DATE] M2 lagged M2 bare Quote …" at bounding box center [818, 334] width 703 height 88
click at [645, 317] on div at bounding box center [650, 323] width 113 height 13
drag, startPoint x: 861, startPoint y: 276, endPoint x: 865, endPoint y: 286, distance: 10.8
click at [861, 304] on label "Job name" at bounding box center [900, 309] width 113 height 11
click at [867, 317] on div at bounding box center [893, 323] width 113 height 13
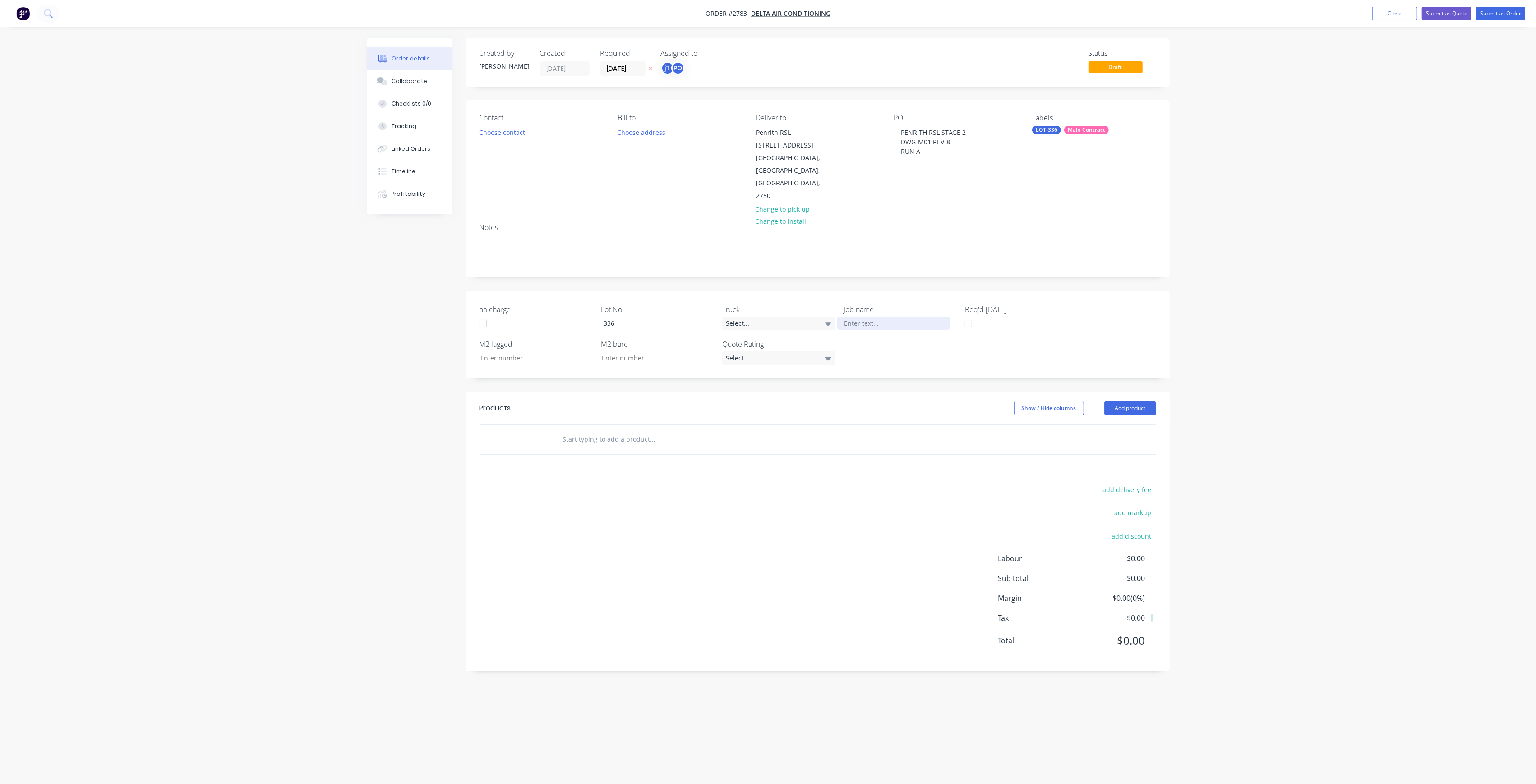
paste div
click at [908, 317] on div "PENRITH RSL STAGE 2DWG-M01 REV-8RUN A" at bounding box center [893, 328] width 113 height 23
click at [895, 317] on div "PENRITH RSL STAGE 2 DWG-M01 REV-8RUN A" at bounding box center [893, 328] width 113 height 23
click at [890, 317] on div "PENRITH RSL STAGE 2 DWG-M01 REV-8RUN A" at bounding box center [893, 328] width 113 height 23
drag, startPoint x: 892, startPoint y: 295, endPoint x: 909, endPoint y: 295, distance: 17.0
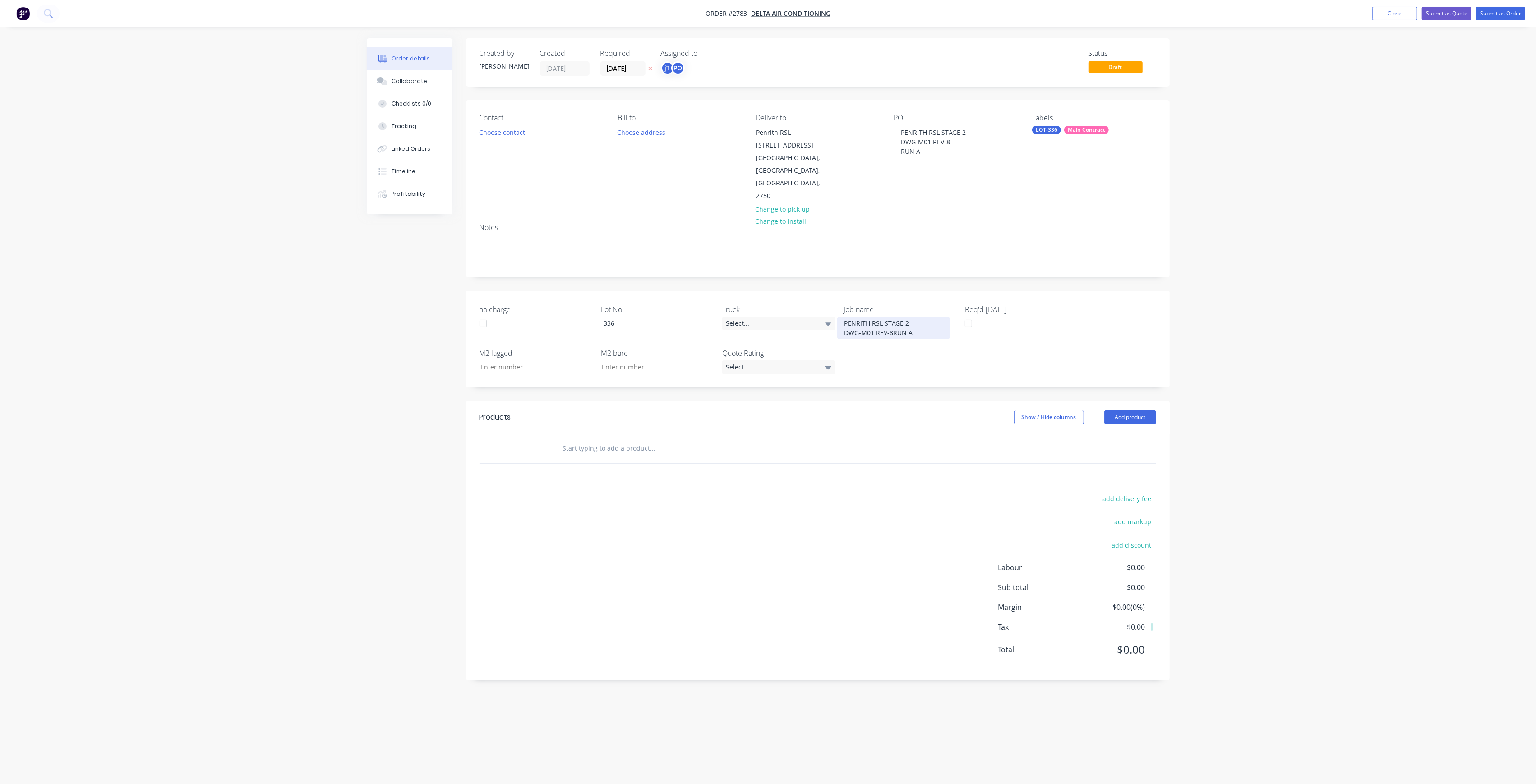
click at [892, 317] on div "PENRITH RSL STAGE 2 DWG-M01 REV-8RUN A" at bounding box center [893, 328] width 113 height 23
click at [624, 443] on div at bounding box center [713, 458] width 325 height 29
click at [655, 443] on div at bounding box center [713, 458] width 325 height 29
click at [661, 448] on input "text" at bounding box center [653, 457] width 180 height 18
type input "MANU"
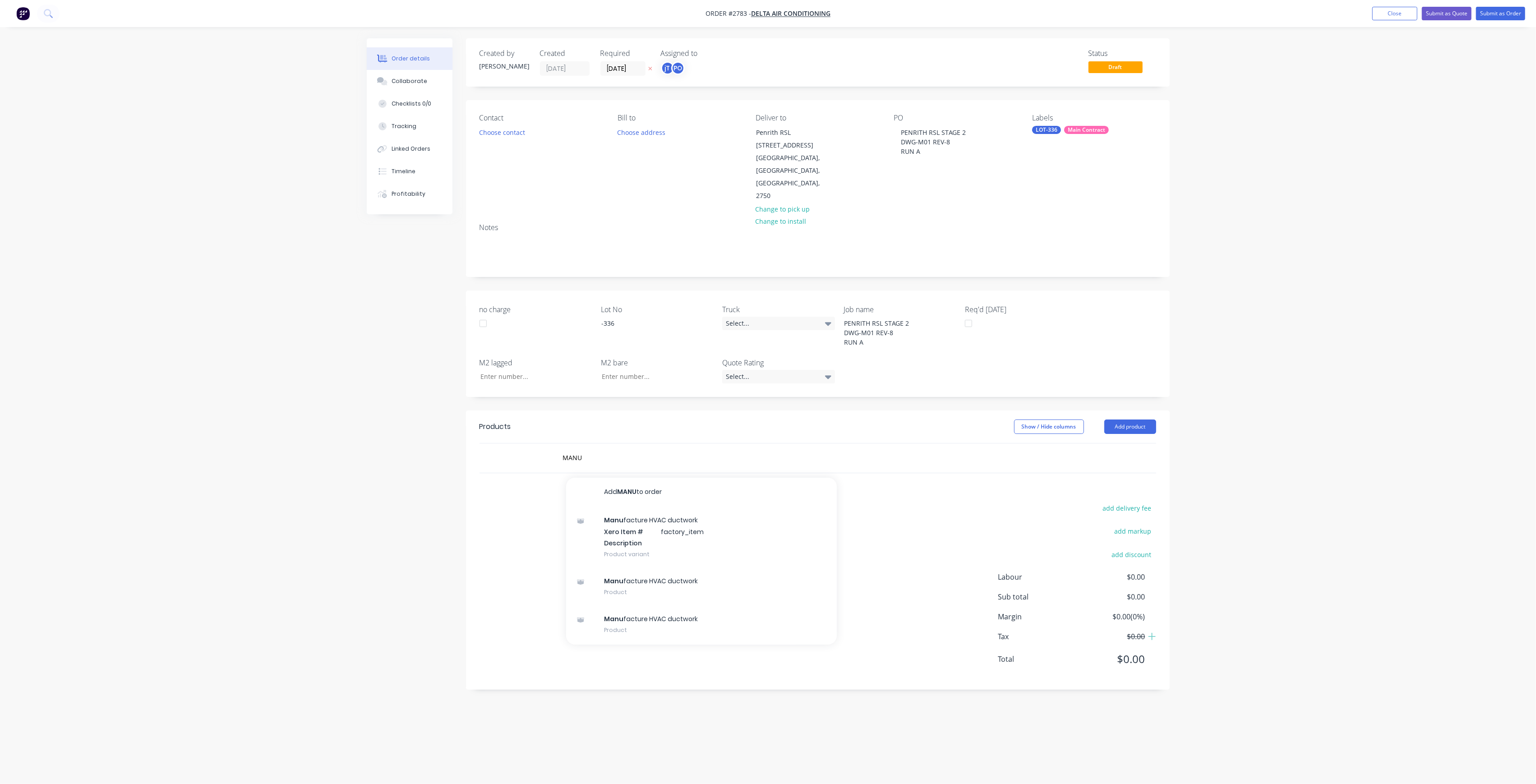
click at [633, 506] on div "Manu facture HVAC ductwork Xero Item # factory_item Description Product variant" at bounding box center [701, 537] width 271 height 61
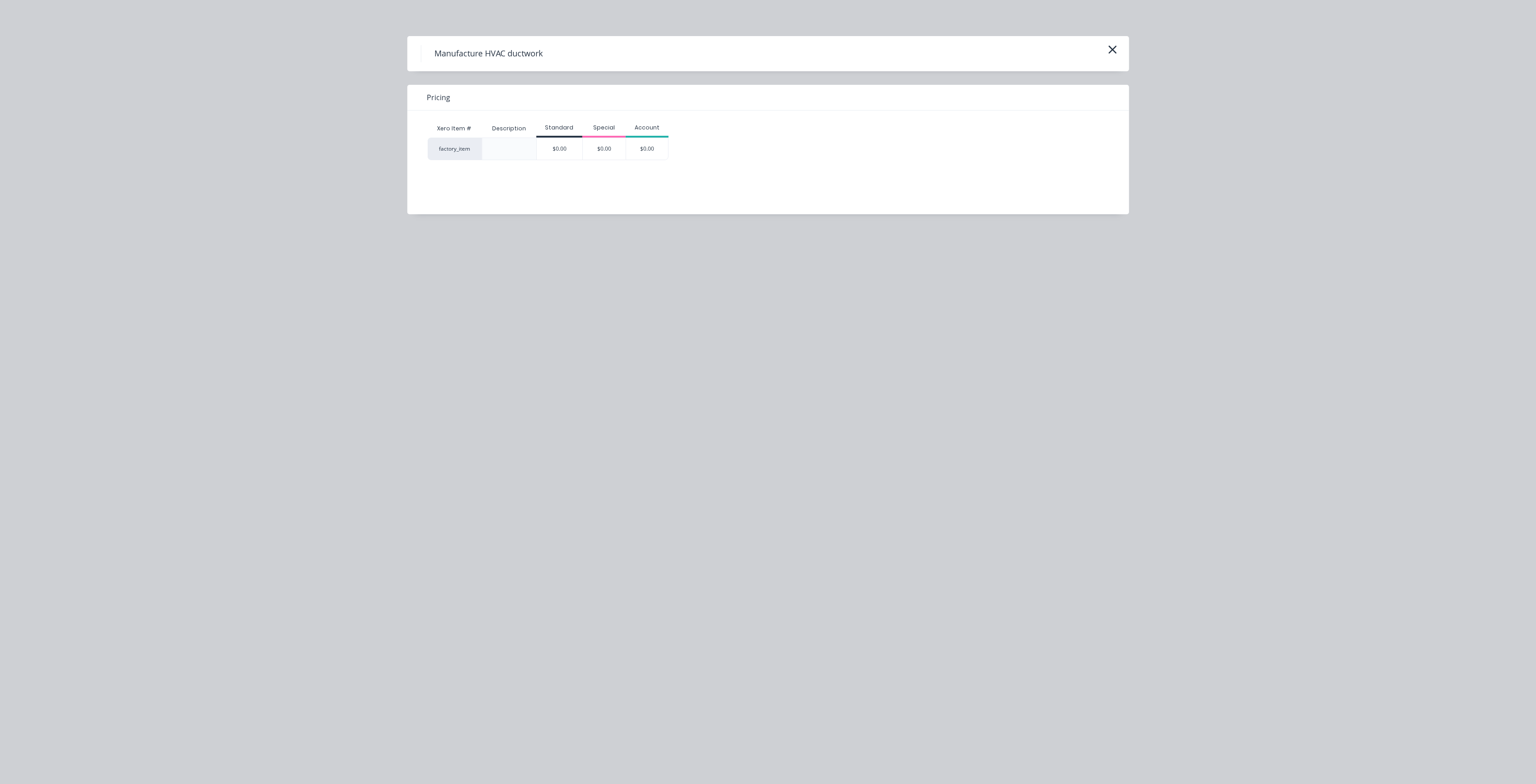
click at [567, 148] on div "$0.00" at bounding box center [560, 149] width 45 height 21
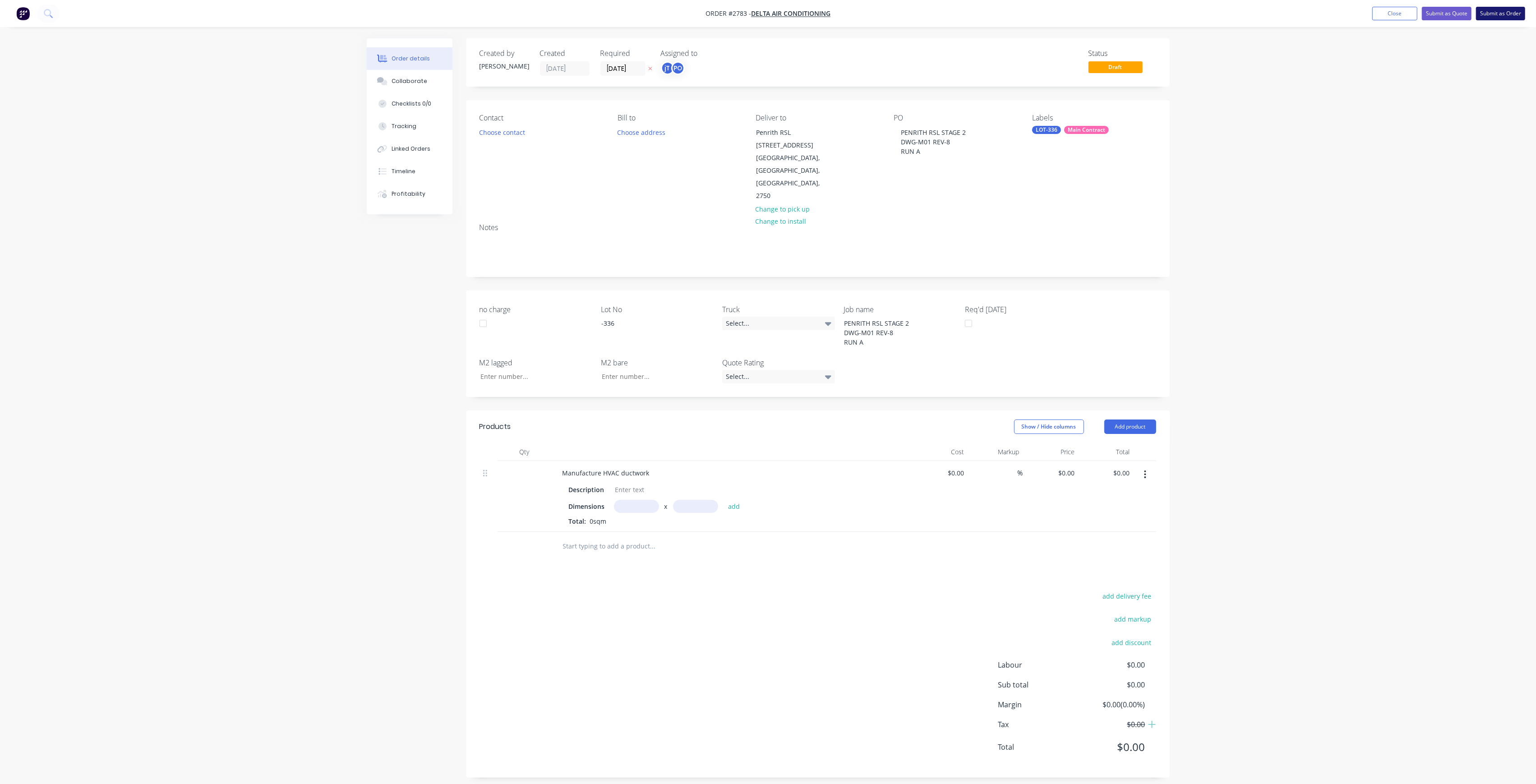
click at [1495, 16] on button "Submit as Order" at bounding box center [1501, 13] width 49 height 13
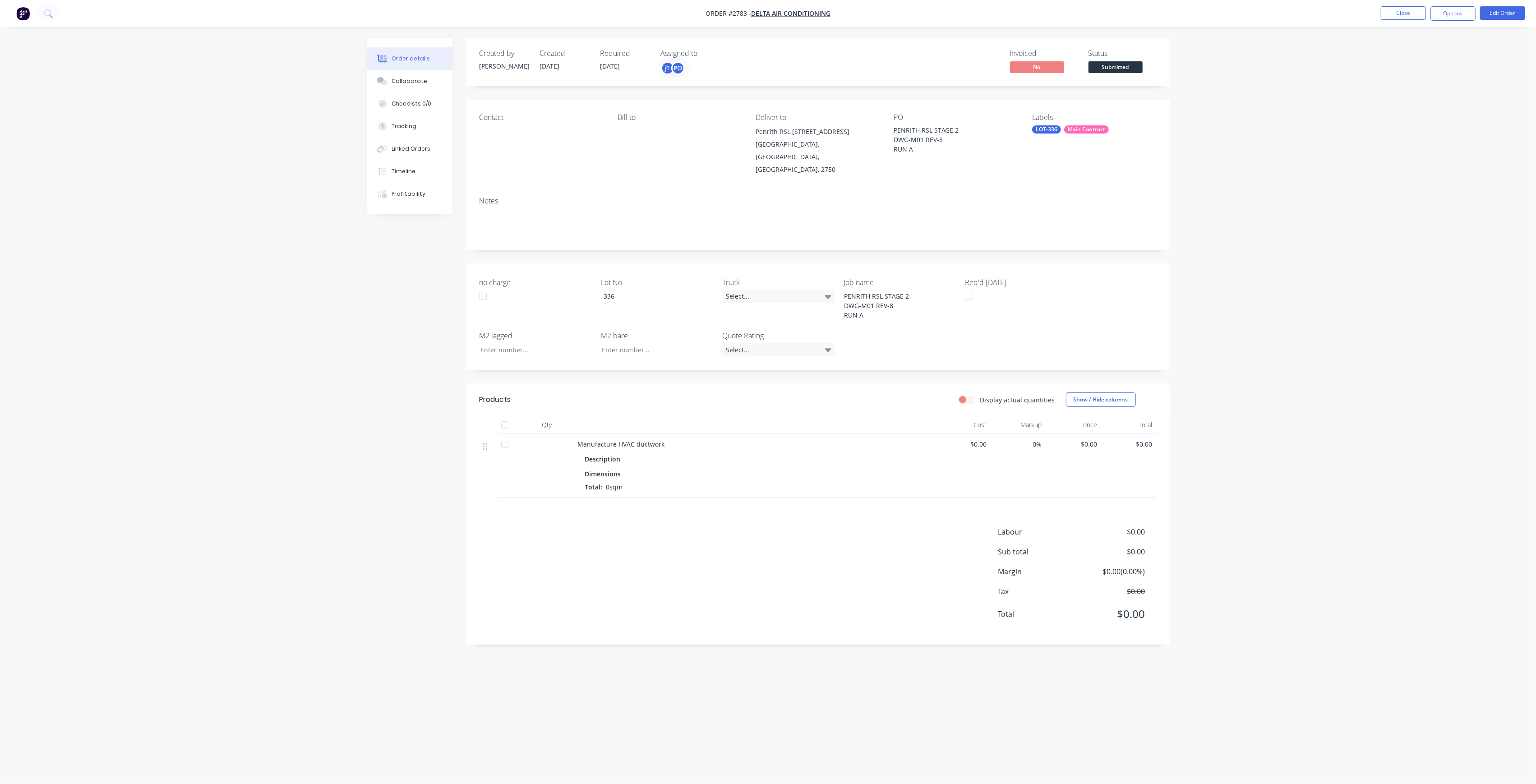
click at [1108, 71] on span "Submitted" at bounding box center [1115, 67] width 54 height 11
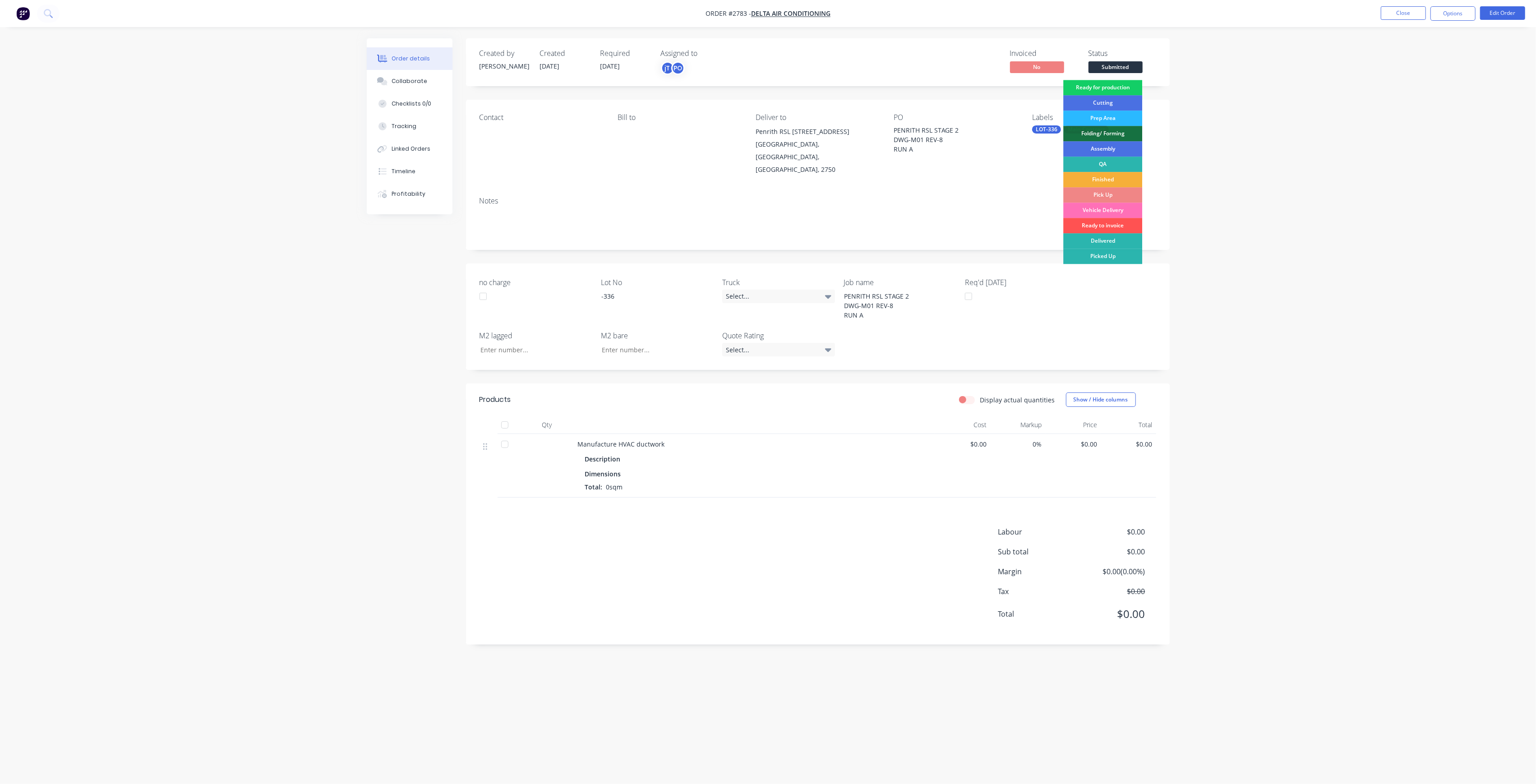
click at [1113, 88] on div "Ready for production" at bounding box center [1102, 88] width 79 height 15
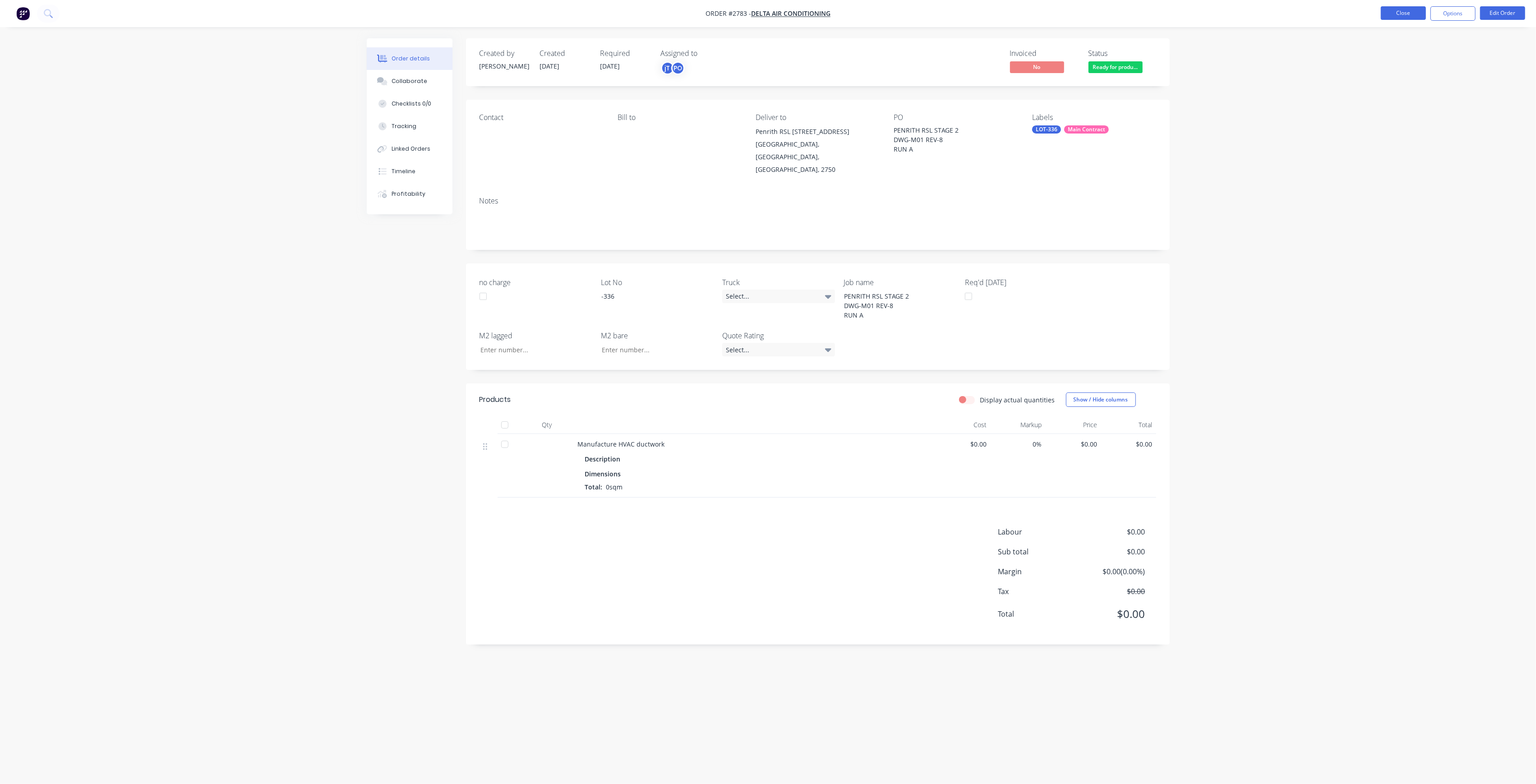
click at [1397, 9] on button "Close" at bounding box center [1404, 13] width 45 height 13
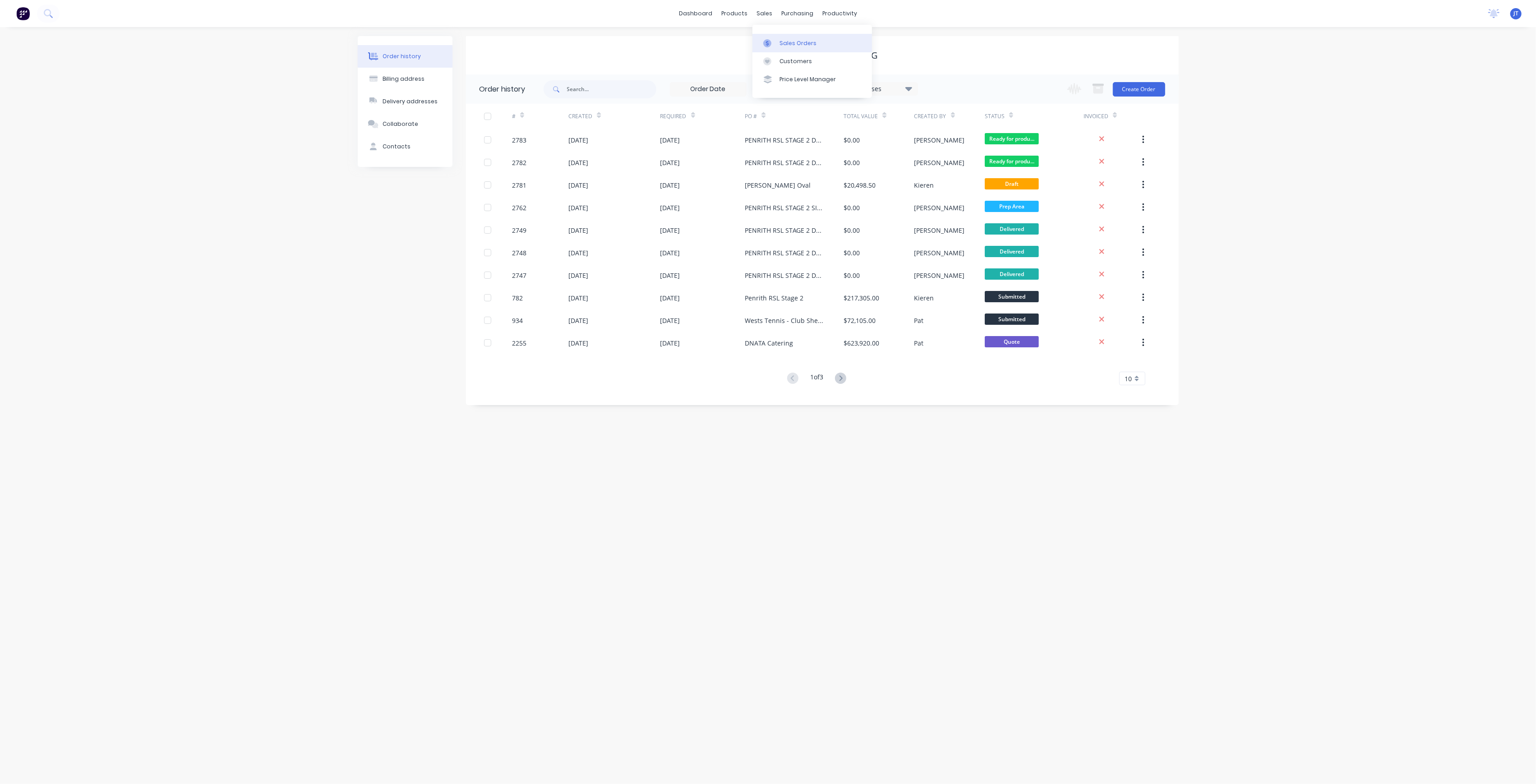
click at [789, 38] on link "Sales Orders" at bounding box center [812, 43] width 119 height 18
